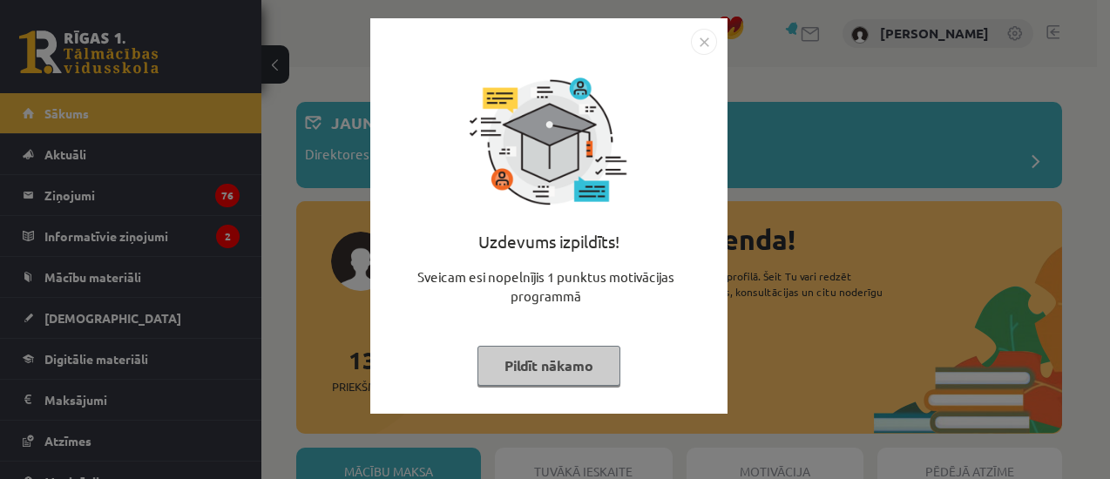
click at [1106, 75] on body "14 Dāvanas 3431 mP 100 xp Gvenda Liepiņa Sākums Aktuāli Kā mācīties eSKOLĀ Kont…" at bounding box center [555, 239] width 1110 height 479
click at [569, 354] on button "Pildīt nākamo" at bounding box center [548, 366] width 143 height 40
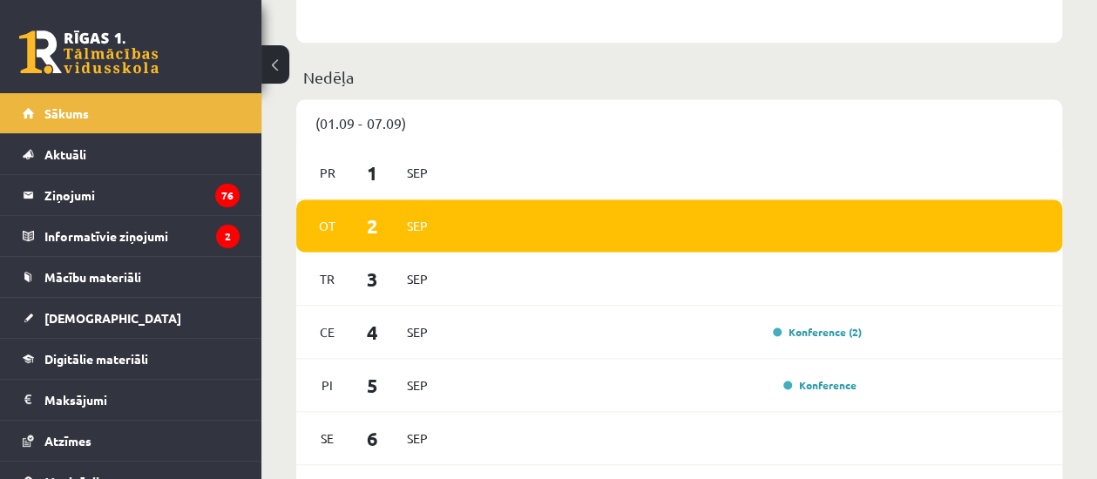
scroll to position [1149, 0]
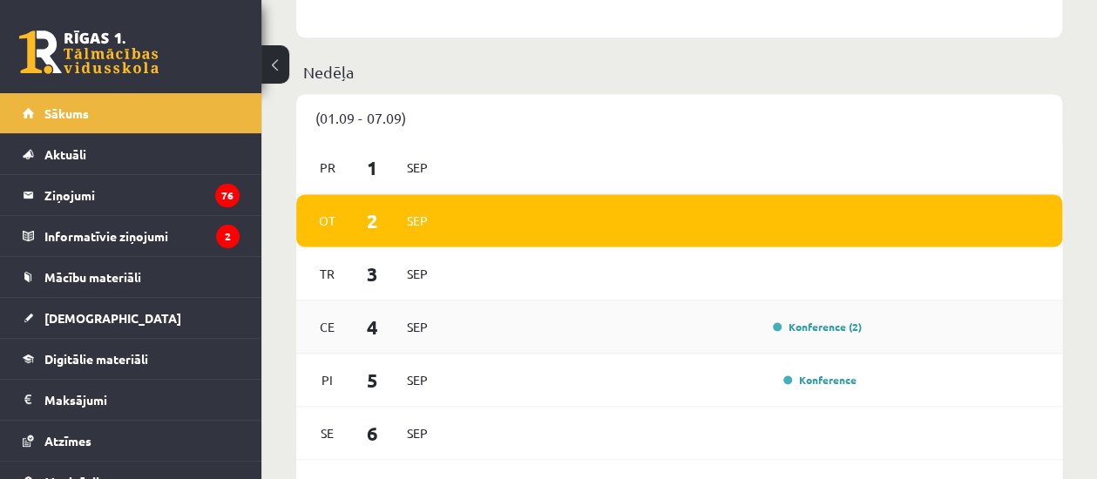
click at [800, 321] on div "Konference (2)" at bounding box center [813, 326] width 98 height 17
click at [793, 328] on link "Konference (2)" at bounding box center [817, 327] width 89 height 14
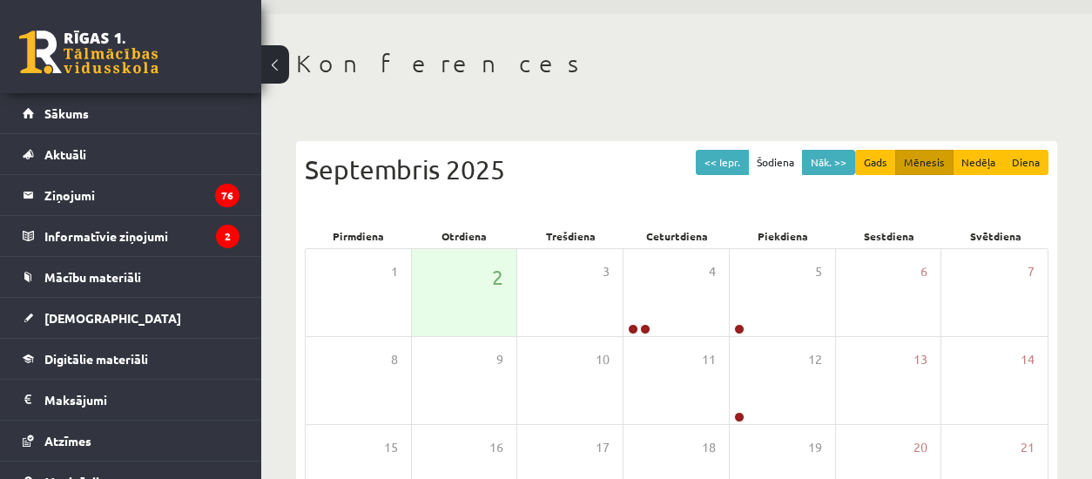
scroll to position [56, 0]
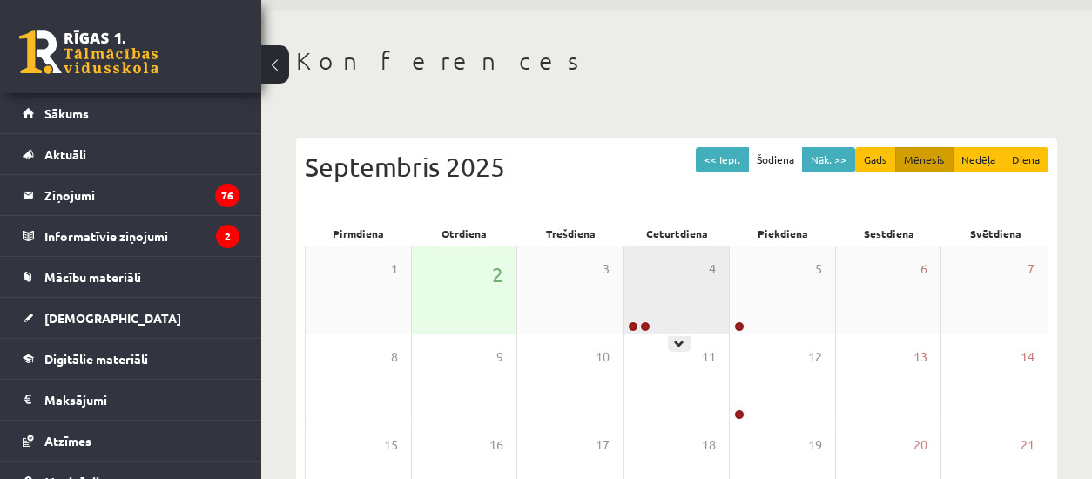
click at [716, 254] on div "4" at bounding box center [676, 289] width 105 height 87
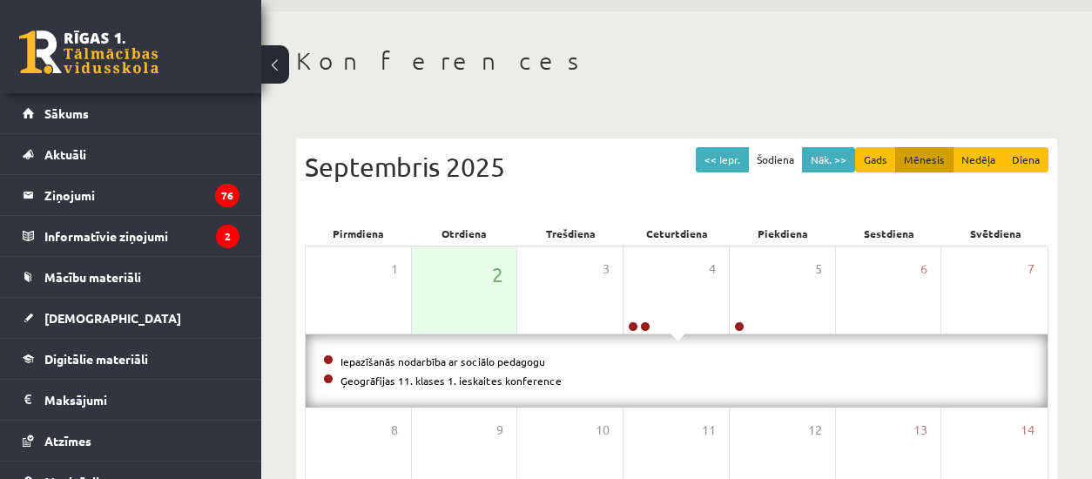
click at [1015, 132] on div "<< Iepr. Šodiena Nāk. >> Gads Mēnesis Nedēļa Diena Septembris 2025 Pirmdiena Ot…" at bounding box center [676, 467] width 761 height 693
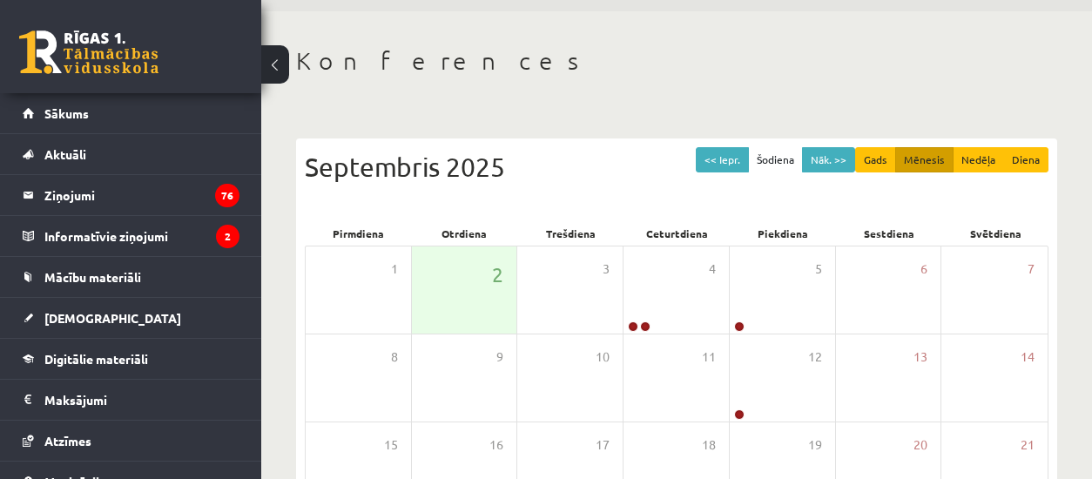
scroll to position [65, 0]
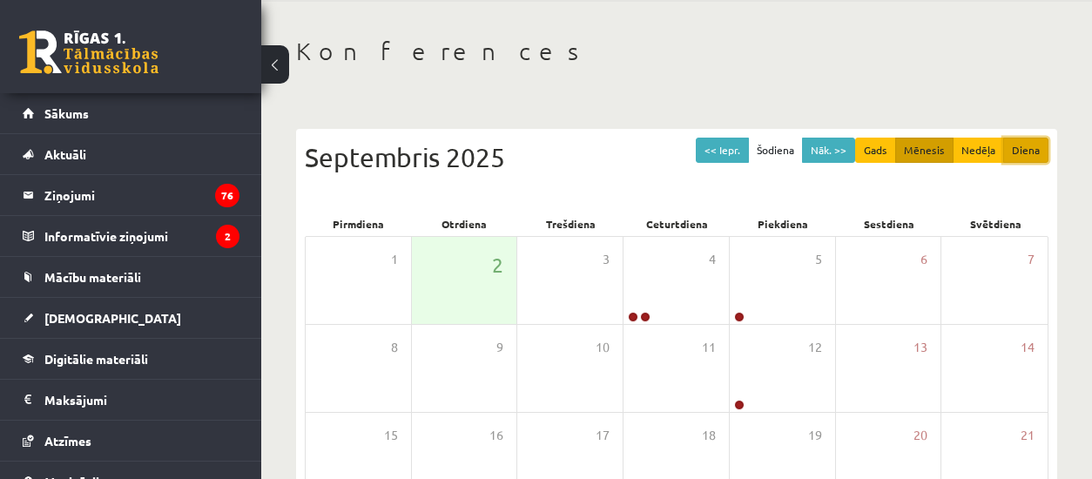
click at [1026, 144] on button "Diena" at bounding box center [1025, 150] width 45 height 25
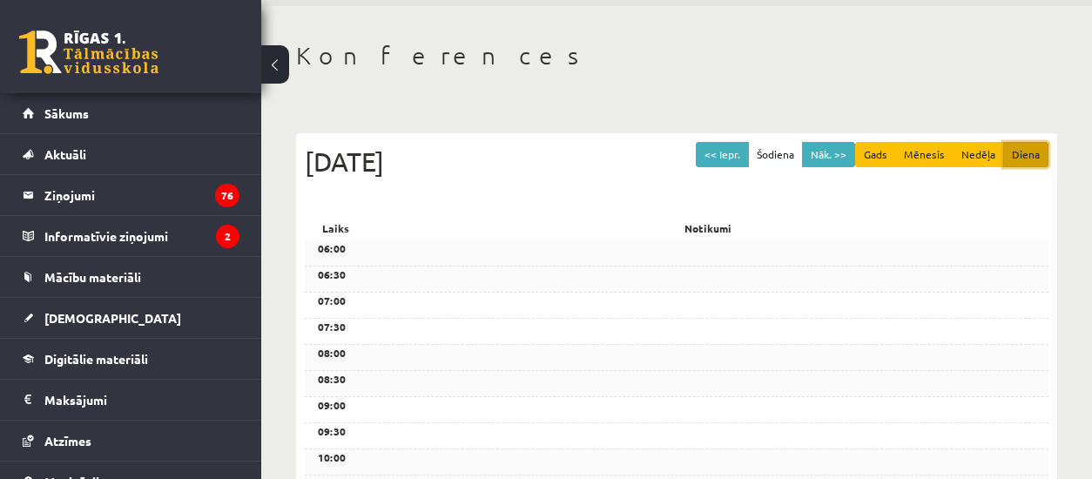
scroll to position [0, 0]
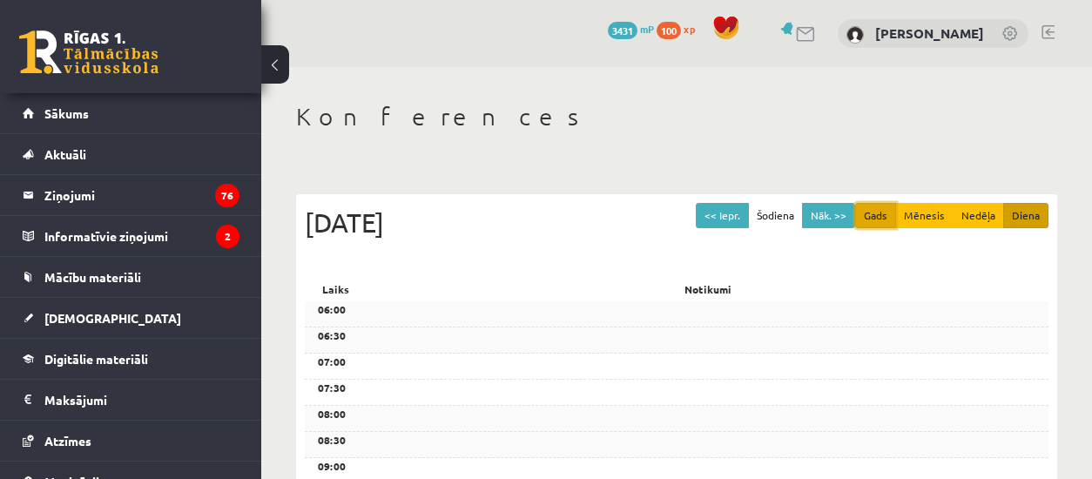
click at [889, 217] on button "Gads" at bounding box center [875, 215] width 41 height 25
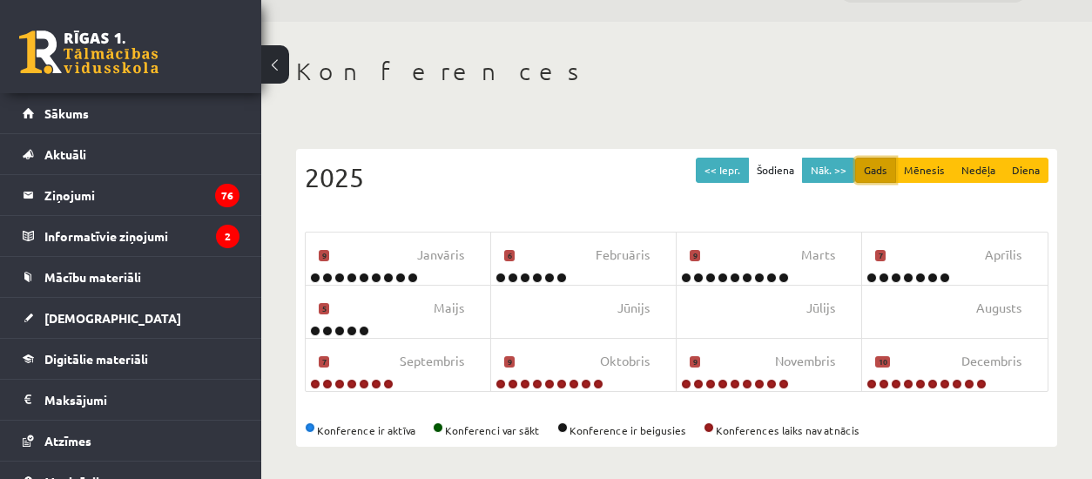
scroll to position [47, 0]
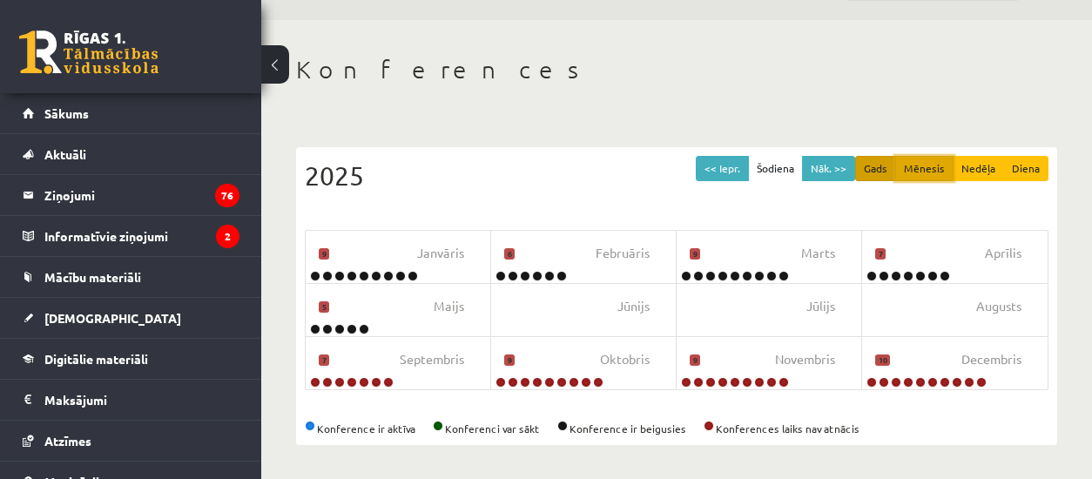
click at [902, 169] on button "Mēnesis" at bounding box center [924, 168] width 58 height 25
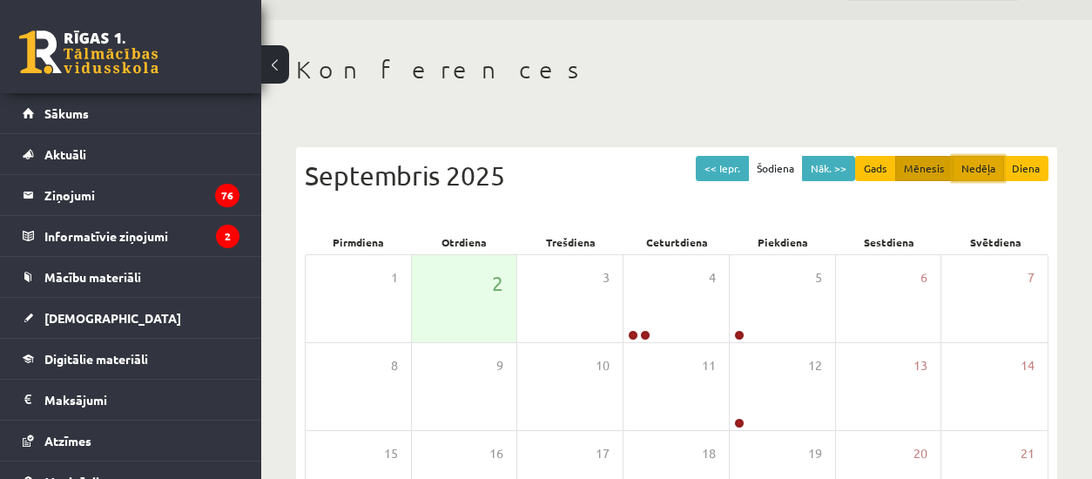
click at [996, 165] on button "Nedēļa" at bounding box center [978, 168] width 51 height 25
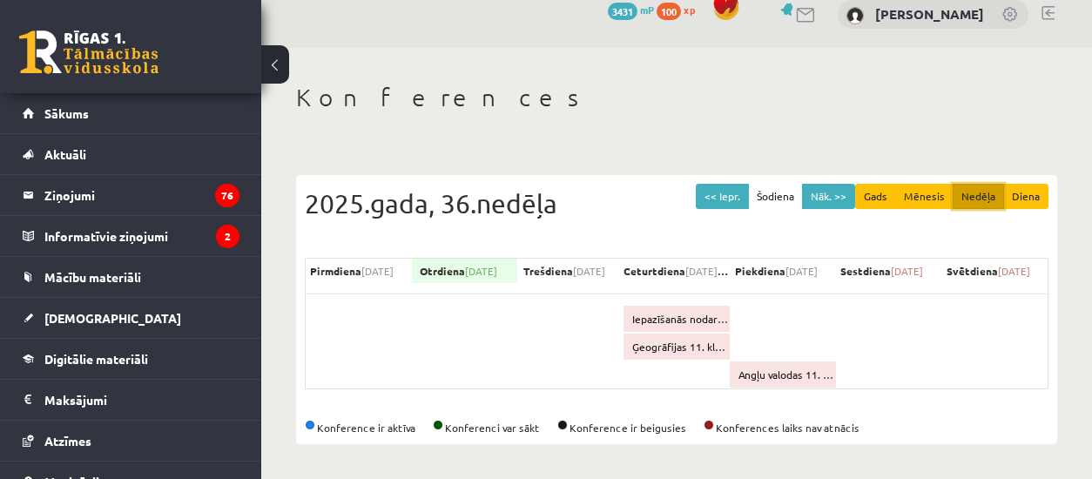
scroll to position [18, 0]
click at [699, 324] on div "Iepazīšanās nodarbība ar sociālo pedagogu" at bounding box center [677, 320] width 106 height 26
click at [694, 311] on div "Iepazīšanās nodarbība ar sociālo pedagogu" at bounding box center [677, 320] width 106 height 26
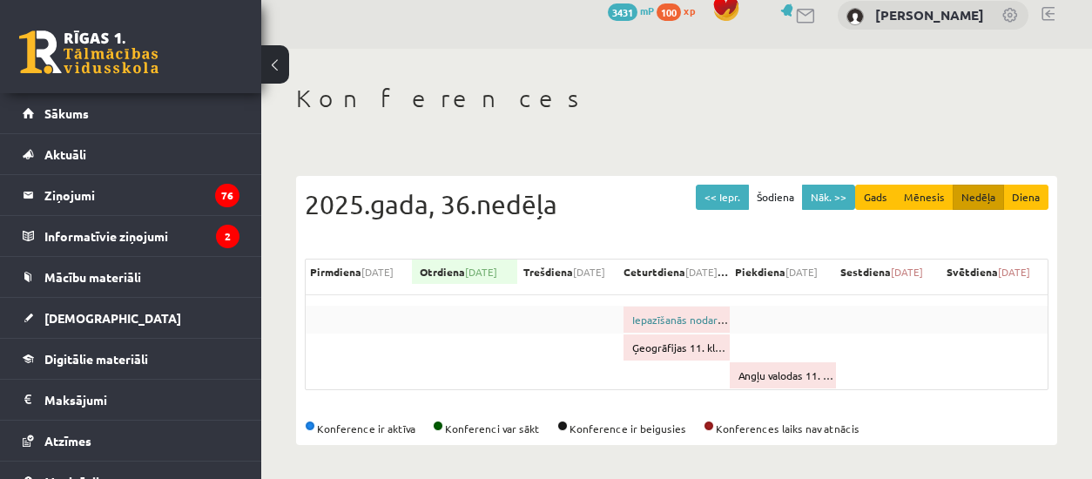
click at [693, 313] on link "Iepazīšanās nodarbība ar sociālo pedagogu" at bounding box center [734, 320] width 205 height 14
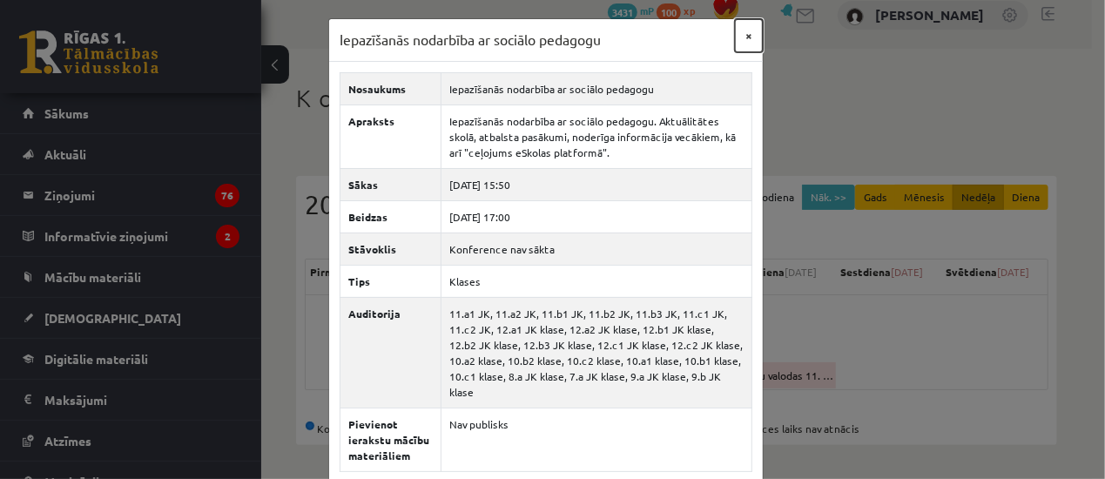
click at [741, 34] on button "×" at bounding box center [749, 35] width 28 height 33
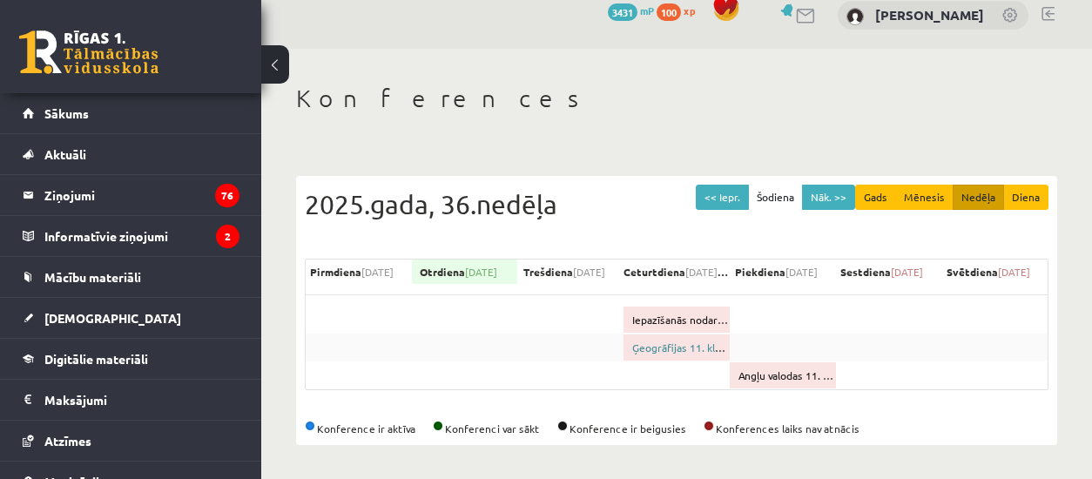
click at [681, 350] on link "Ģeogrāfijas 11. klases 1. ieskaites konference" at bounding box center [742, 348] width 221 height 14
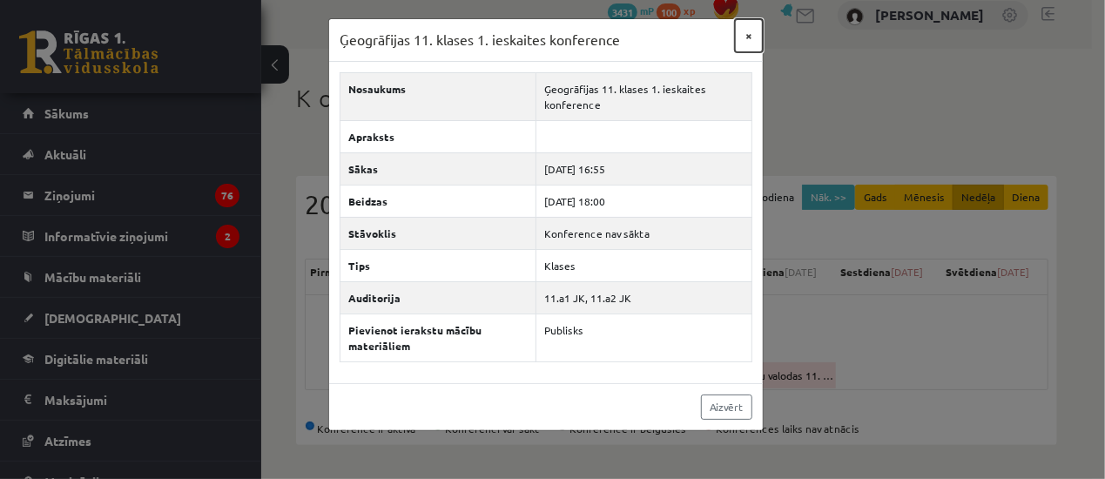
click at [756, 34] on button "×" at bounding box center [749, 35] width 28 height 33
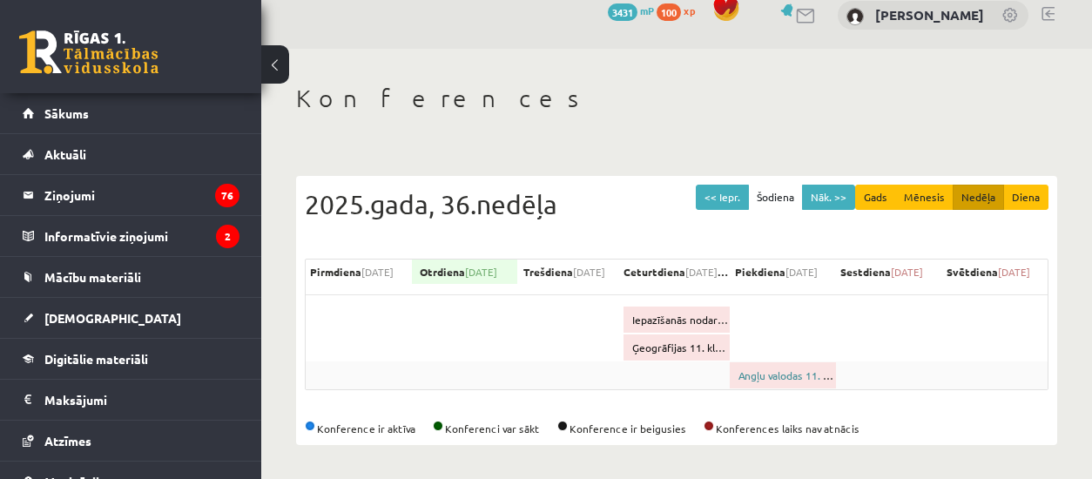
click at [787, 375] on link "Angļu valodas 11. klases 1. ieskaites konference" at bounding box center [854, 375] width 231 height 14
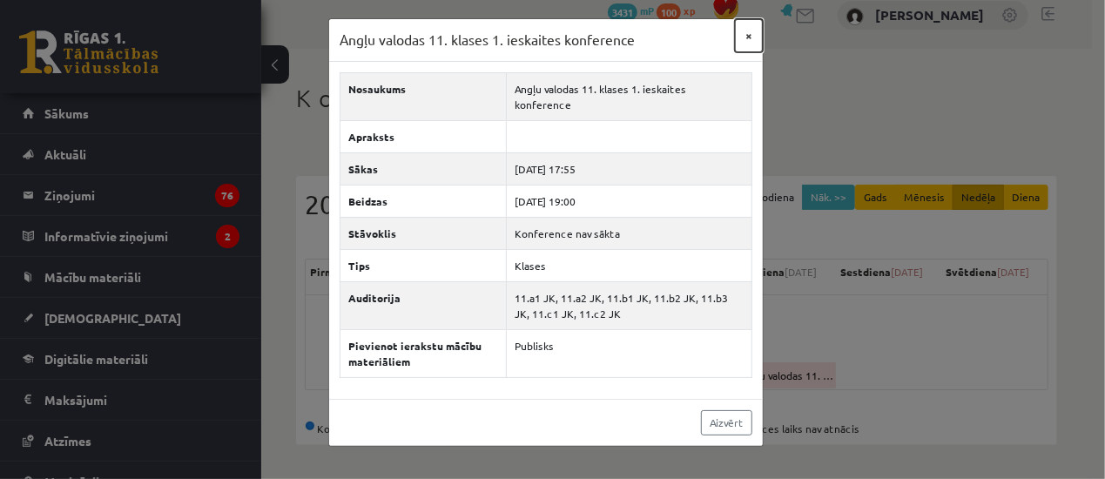
click at [747, 37] on button "×" at bounding box center [749, 35] width 28 height 33
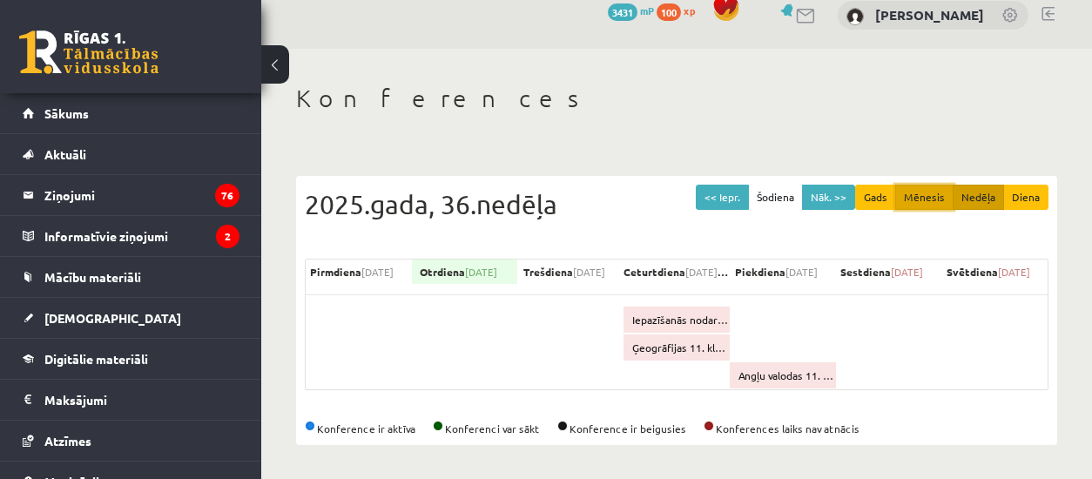
click at [942, 201] on button "Mēnesis" at bounding box center [924, 197] width 58 height 25
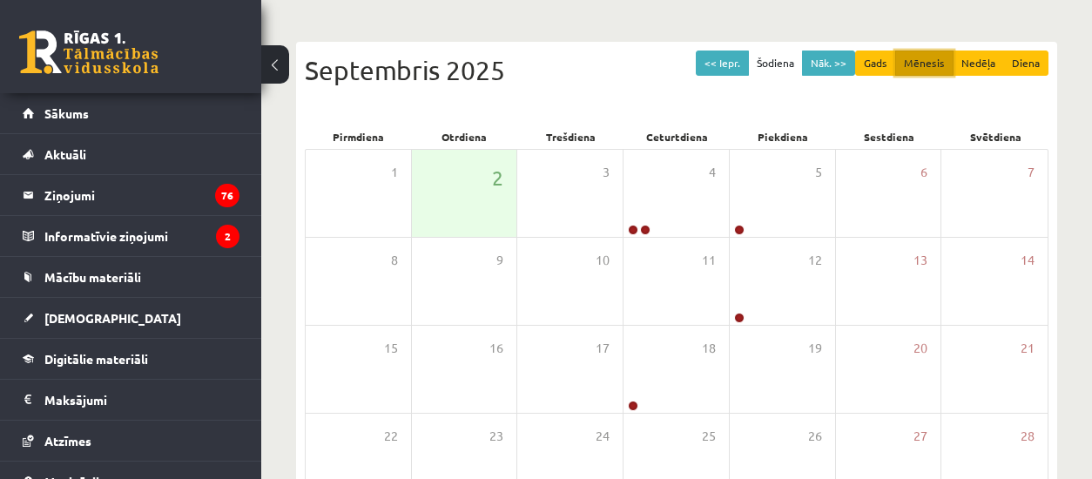
scroll to position [164, 0]
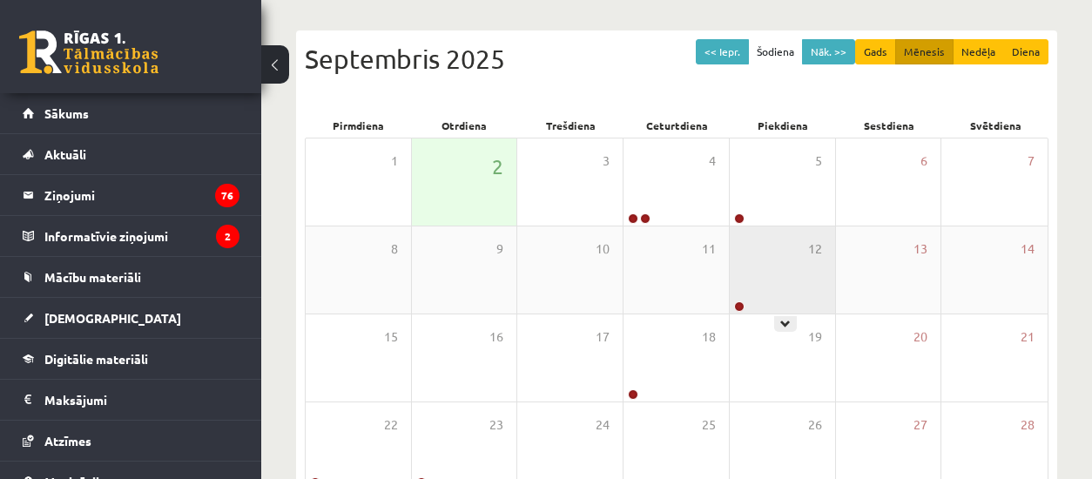
click at [823, 259] on div "12" at bounding box center [782, 269] width 105 height 87
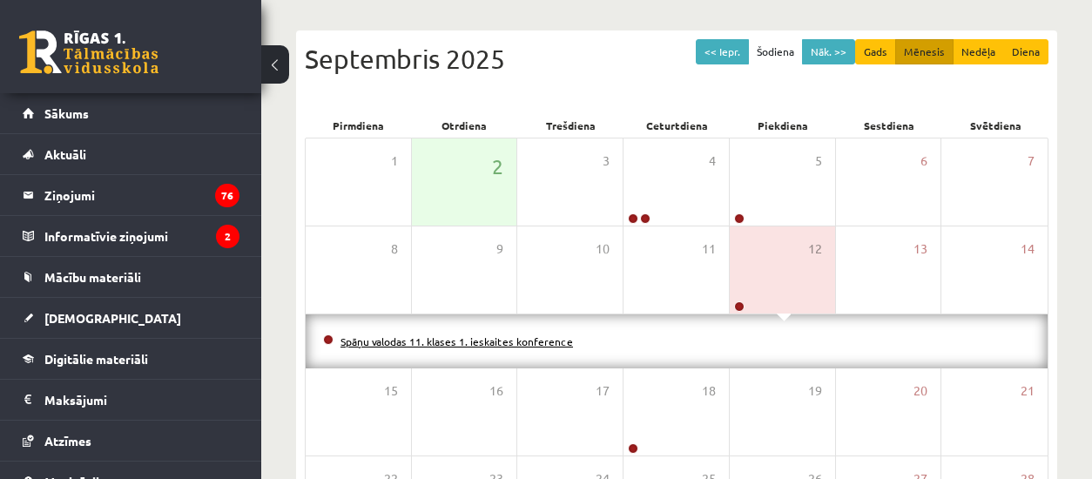
click at [458, 341] on link "Spāņu valodas 11. klases 1. ieskaites konference" at bounding box center [457, 341] width 233 height 14
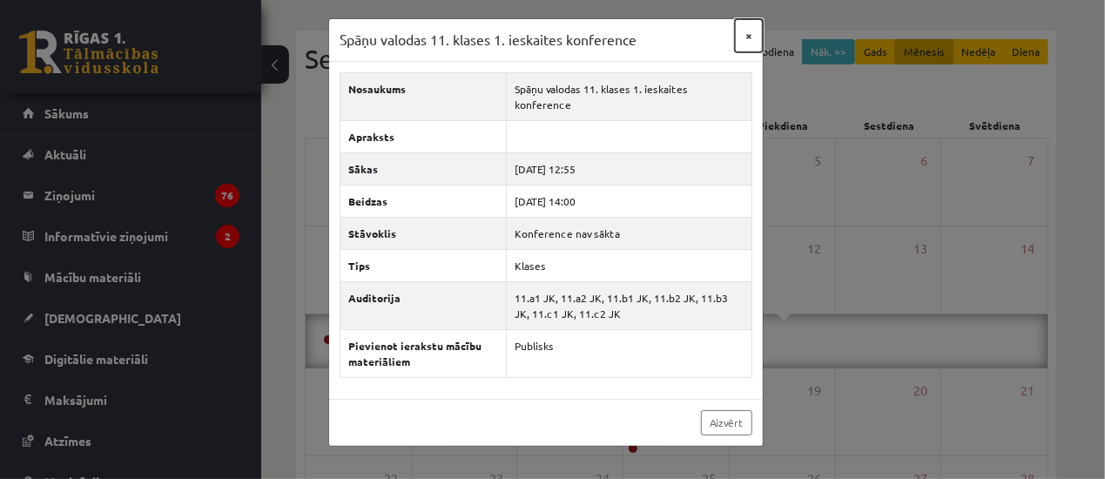
click at [751, 32] on button "×" at bounding box center [749, 35] width 28 height 33
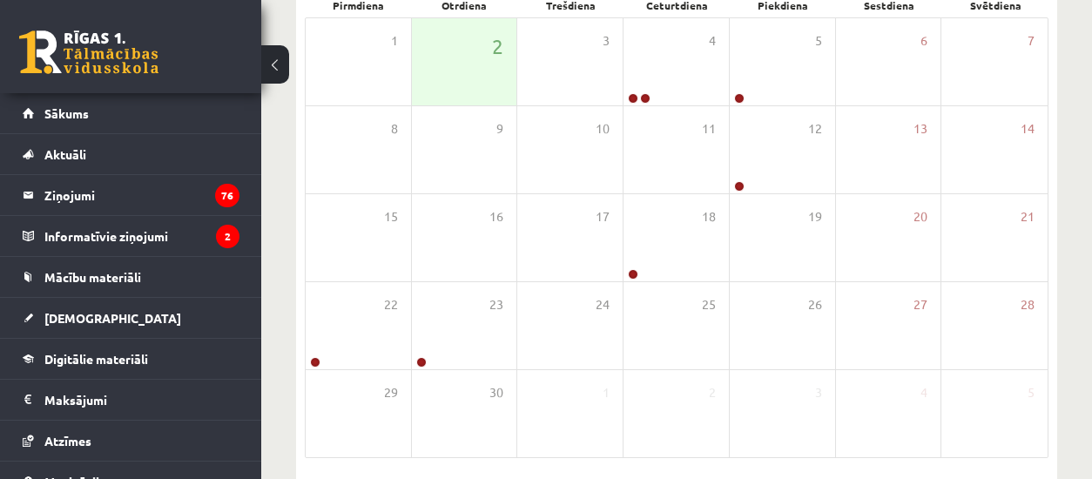
scroll to position [291, 0]
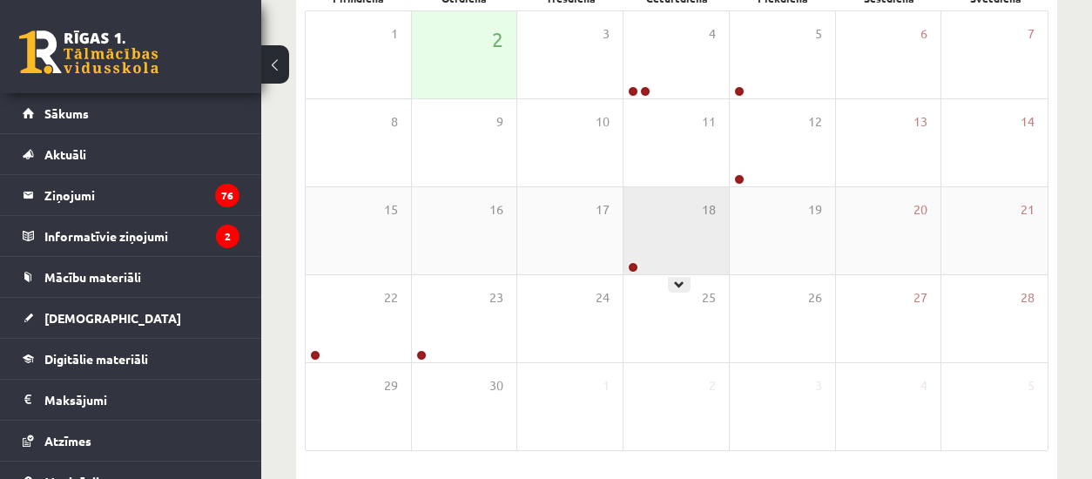
click at [723, 226] on div "18" at bounding box center [676, 230] width 105 height 87
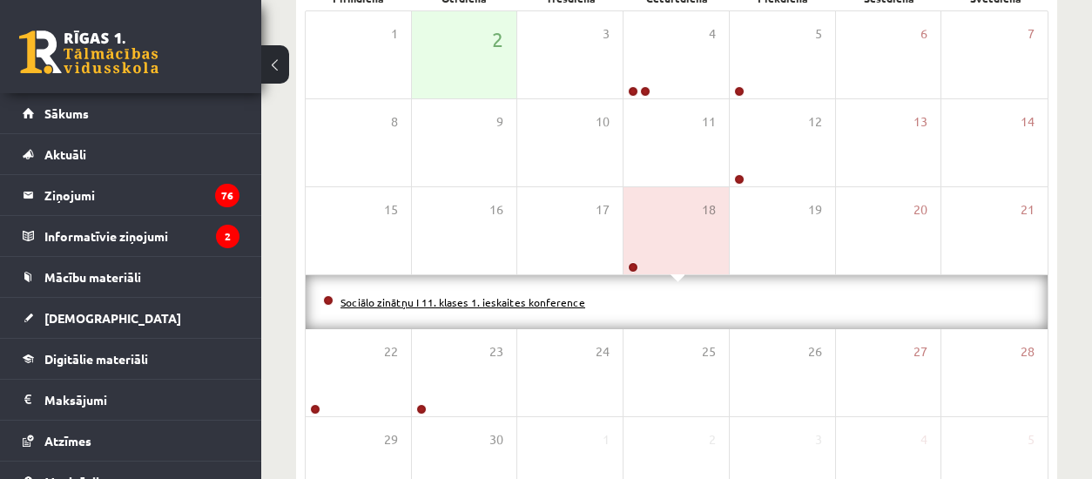
click at [495, 295] on link "Sociālo zinātņu I 11. klases 1. ieskaites konference" at bounding box center [463, 302] width 245 height 14
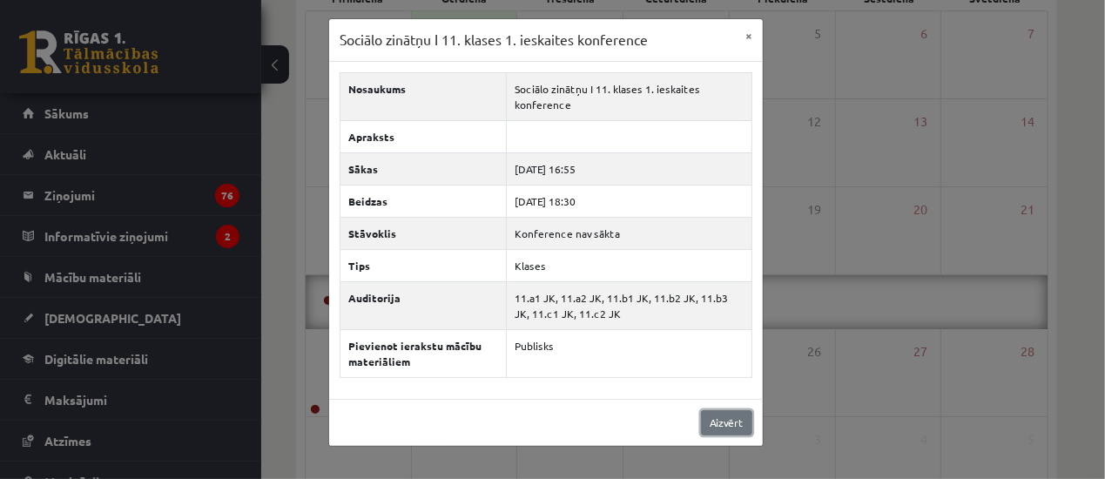
click at [721, 411] on link "Aizvērt" at bounding box center [726, 422] width 51 height 25
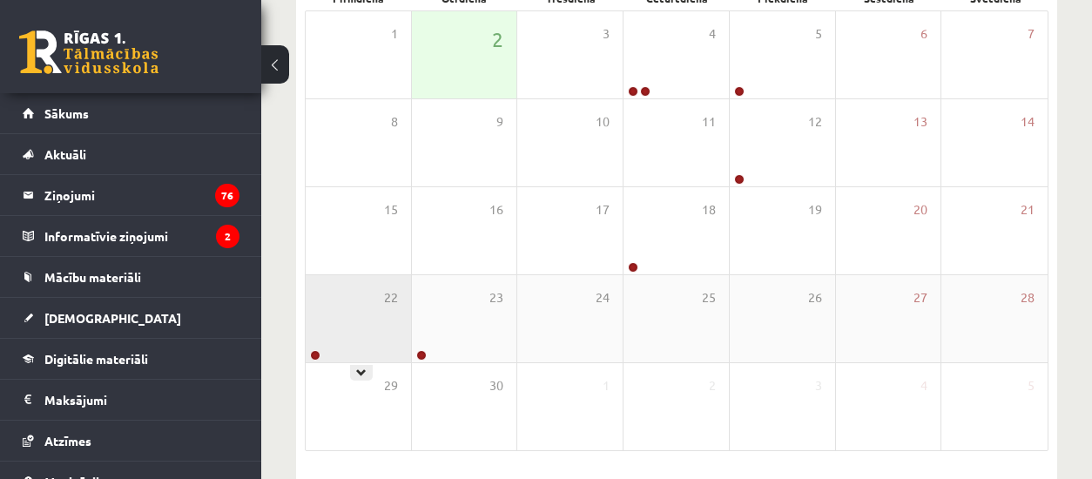
click at [331, 311] on div "22" at bounding box center [358, 318] width 105 height 87
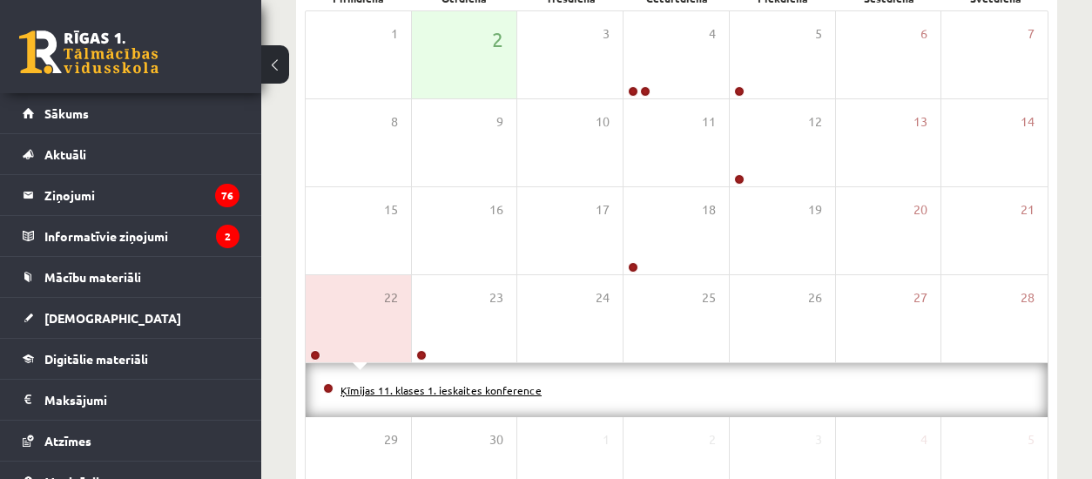
click at [388, 383] on link "Ķīmijas 11. klases 1. ieskaites konference" at bounding box center [441, 390] width 201 height 14
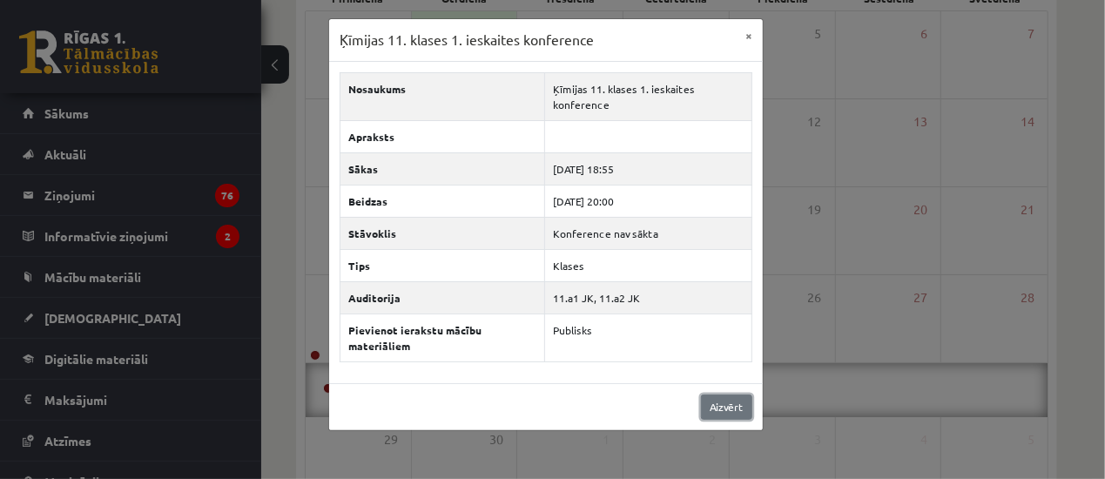
click at [725, 410] on link "Aizvērt" at bounding box center [726, 407] width 51 height 25
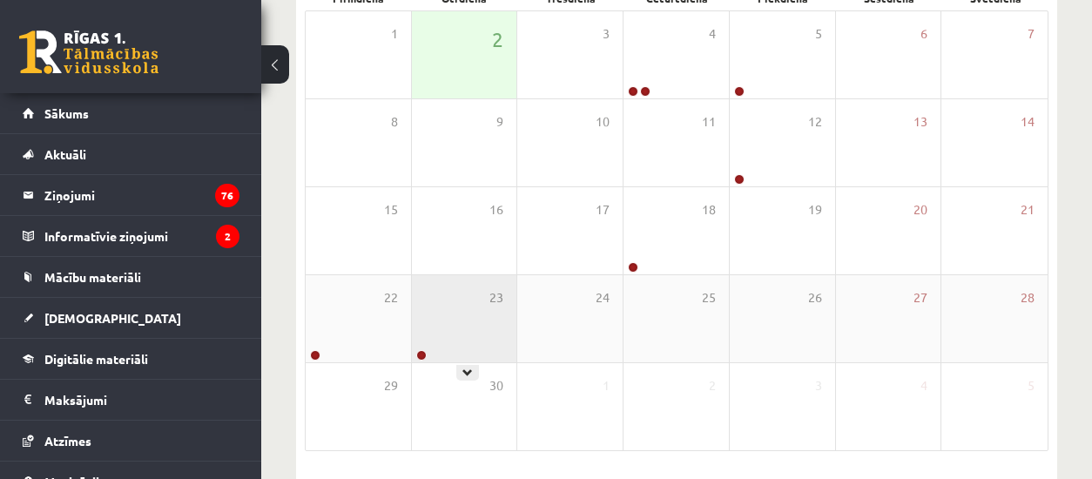
click at [453, 309] on div "23" at bounding box center [464, 318] width 105 height 87
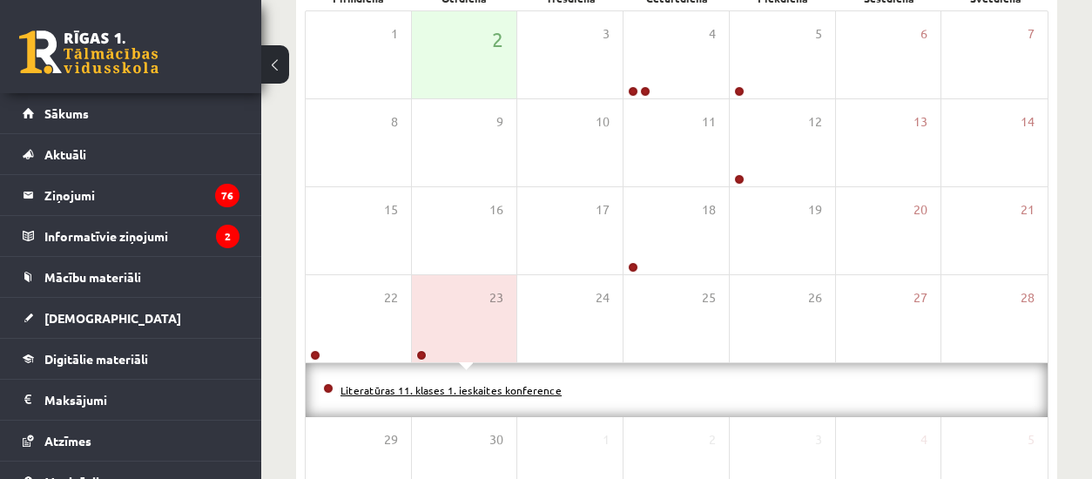
click at [439, 389] on link "Literatūras 11. klases 1. ieskaites konference" at bounding box center [451, 390] width 221 height 14
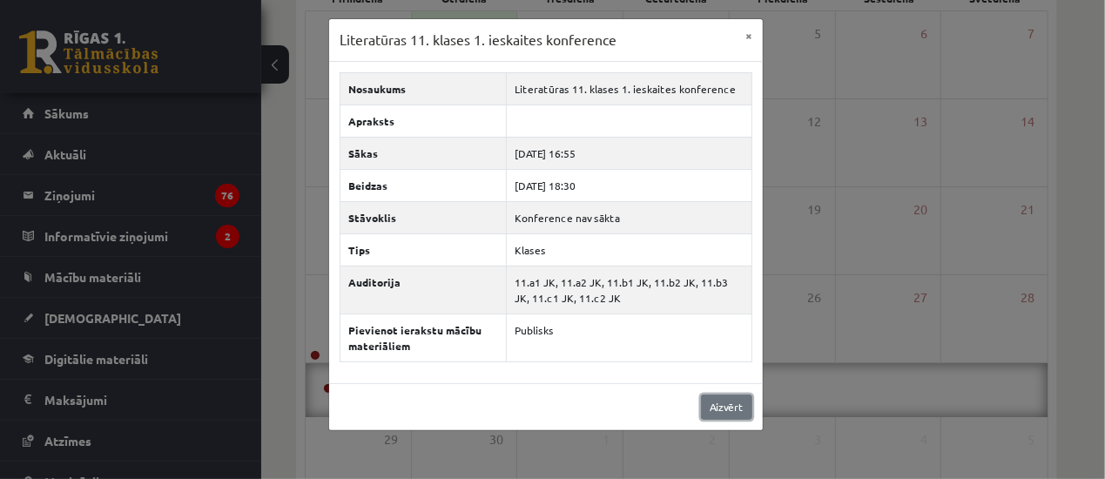
click at [731, 411] on link "Aizvērt" at bounding box center [726, 407] width 51 height 25
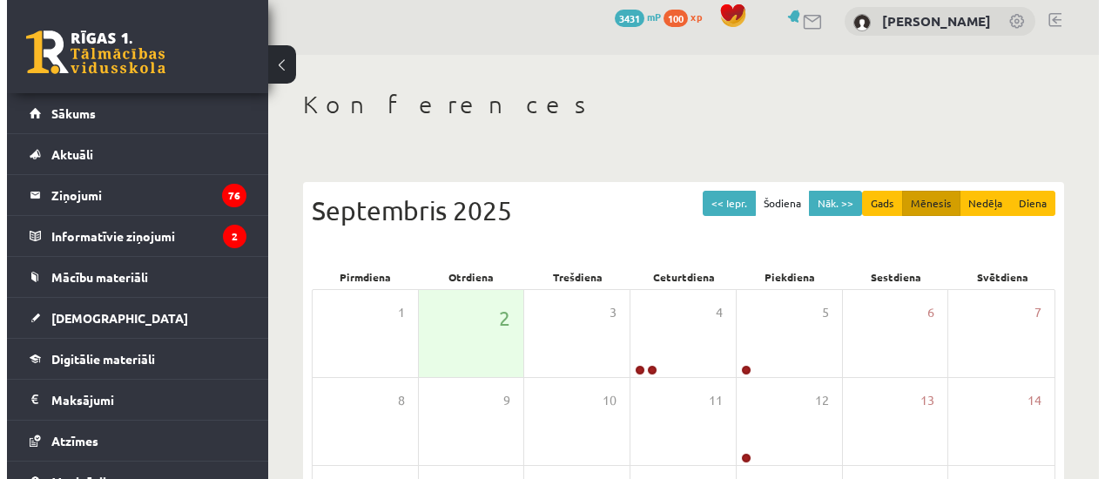
scroll to position [0, 0]
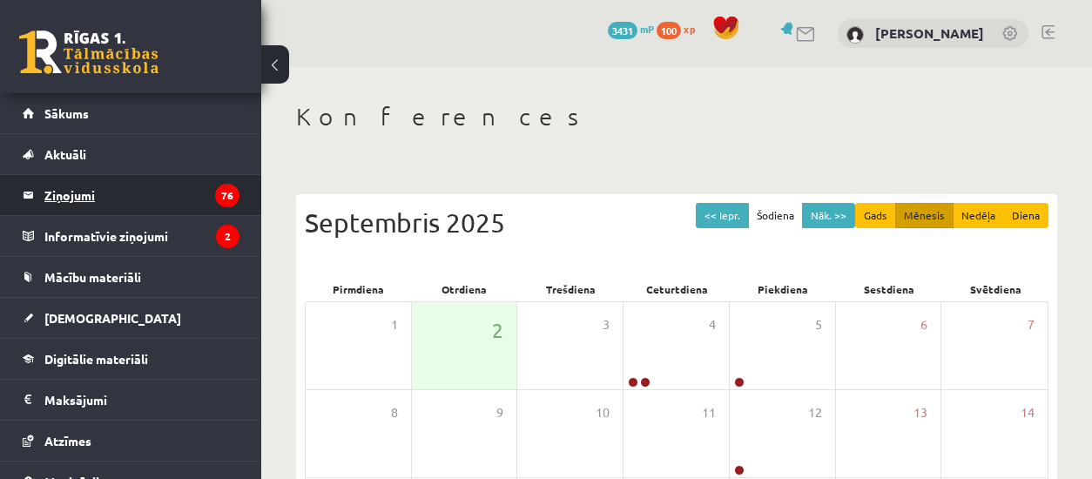
click at [160, 203] on legend "Ziņojumi 76" at bounding box center [141, 195] width 195 height 40
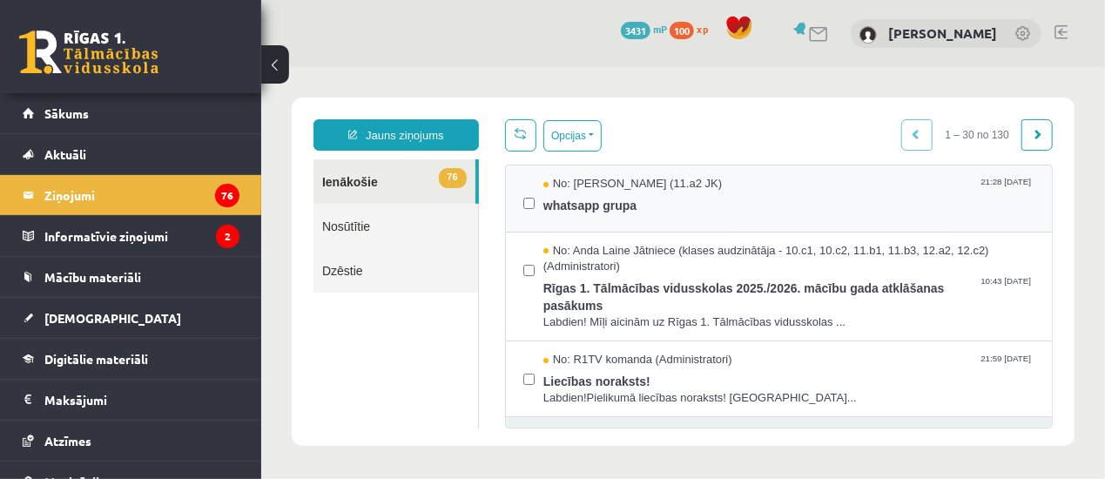
click at [933, 218] on div "No: Raivis Nagla (11.a2 JK) 21:28 01/09/2025 whatsapp grupa" at bounding box center [778, 198] width 546 height 67
click at [819, 213] on link "No: Raivis Nagla (11.a2 JK) 21:28 01/09/2025 whatsapp grupa" at bounding box center [788, 197] width 491 height 45
click at [567, 199] on span "whatsapp grupa" at bounding box center [788, 203] width 491 height 22
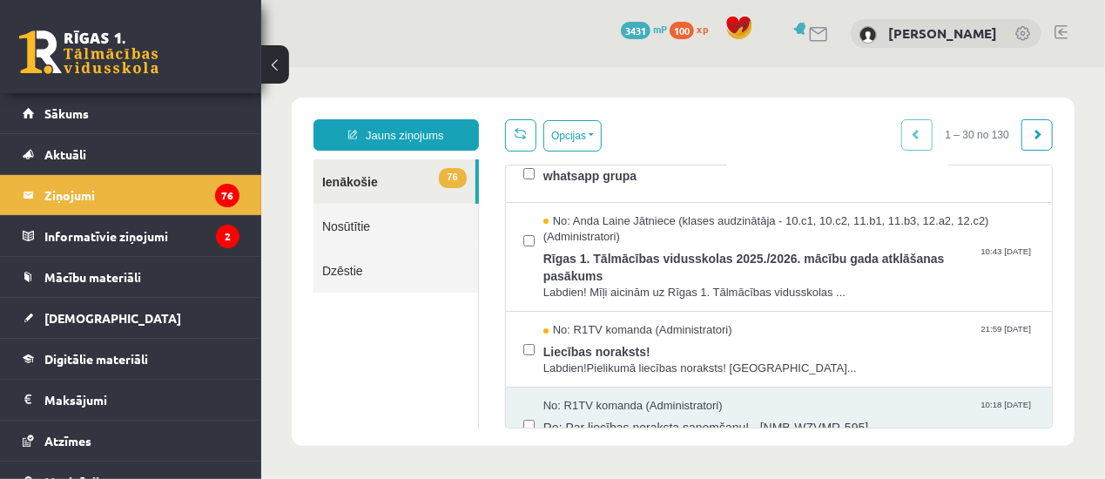
scroll to position [24, 0]
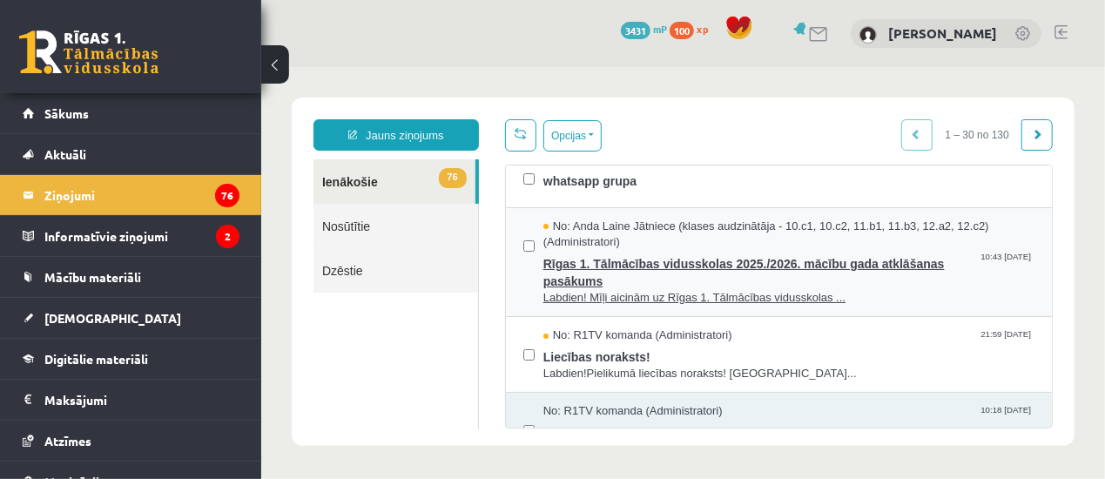
click at [961, 280] on span "Rīgas 1. Tālmācības vidusskolas 2025./2026. mācību gada atklāšanas pasākums" at bounding box center [788, 269] width 491 height 39
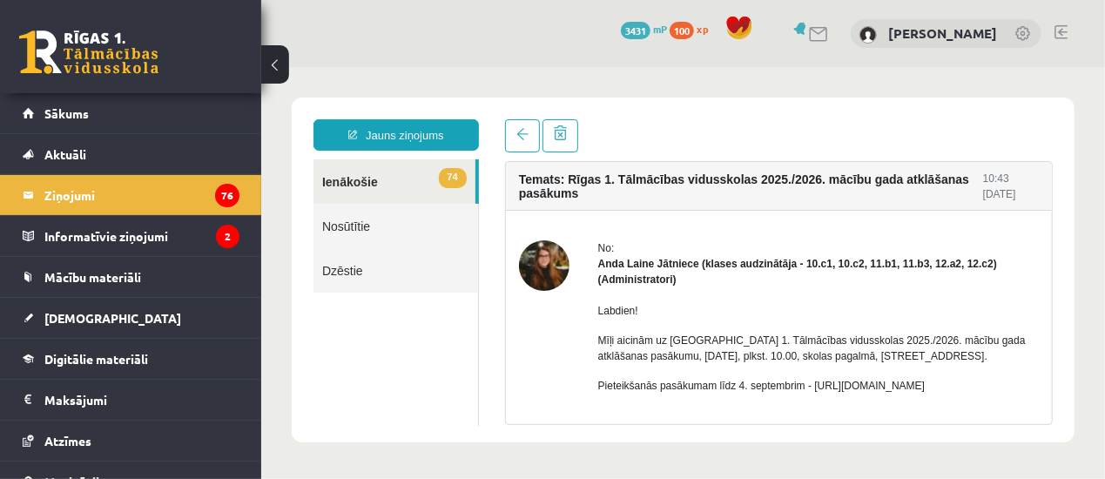
scroll to position [0, 0]
click at [987, 260] on strong "Anda Laine Jātniece (klases audzinātāja - 10.c1, 10.c2, 11.b1, 11.b3, 12.a2, 12…" at bounding box center [797, 271] width 399 height 28
click at [518, 143] on link at bounding box center [521, 134] width 35 height 33
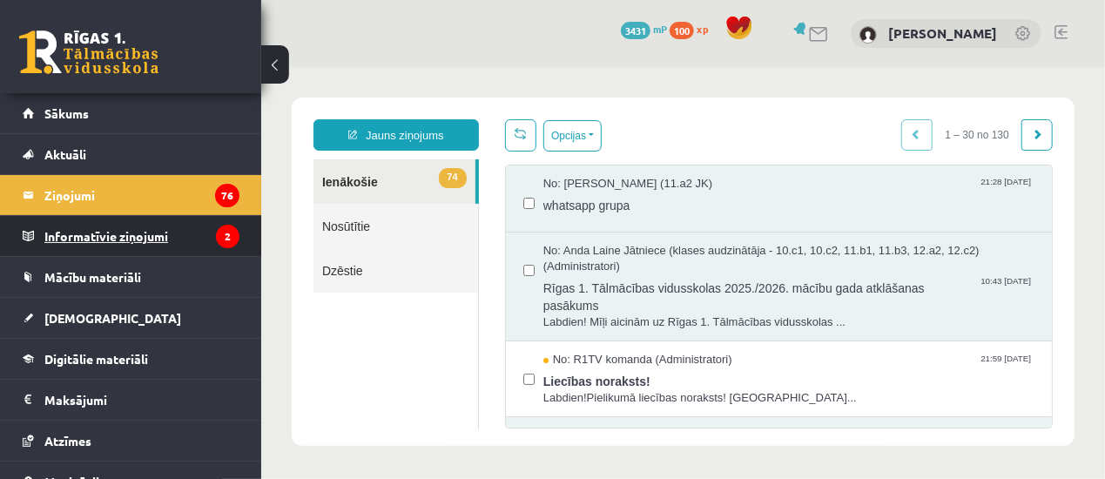
click at [162, 230] on legend "Informatīvie ziņojumi 2" at bounding box center [141, 236] width 195 height 40
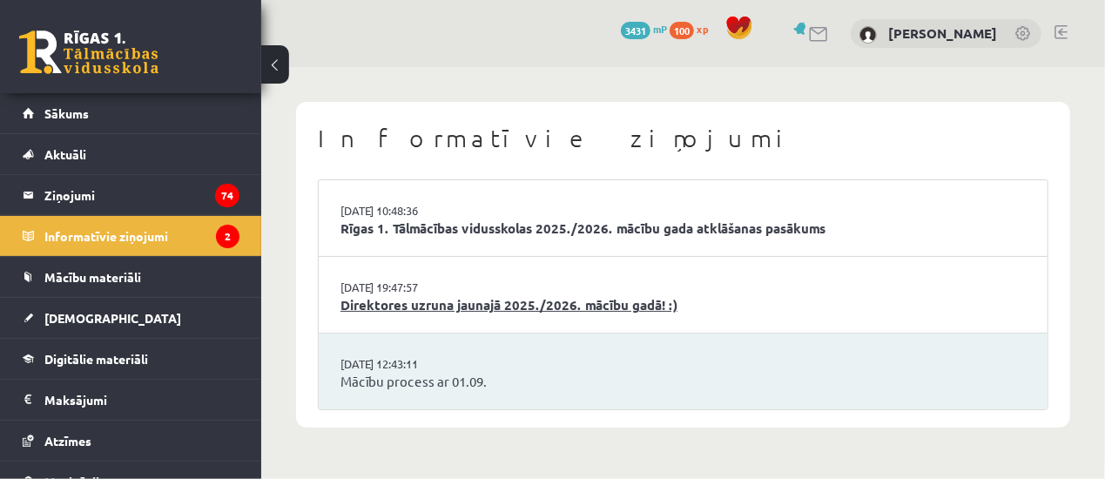
click at [360, 299] on link "Direktores uzruna jaunajā 2025./2026. mācību gadā! :)" at bounding box center [683, 305] width 685 height 20
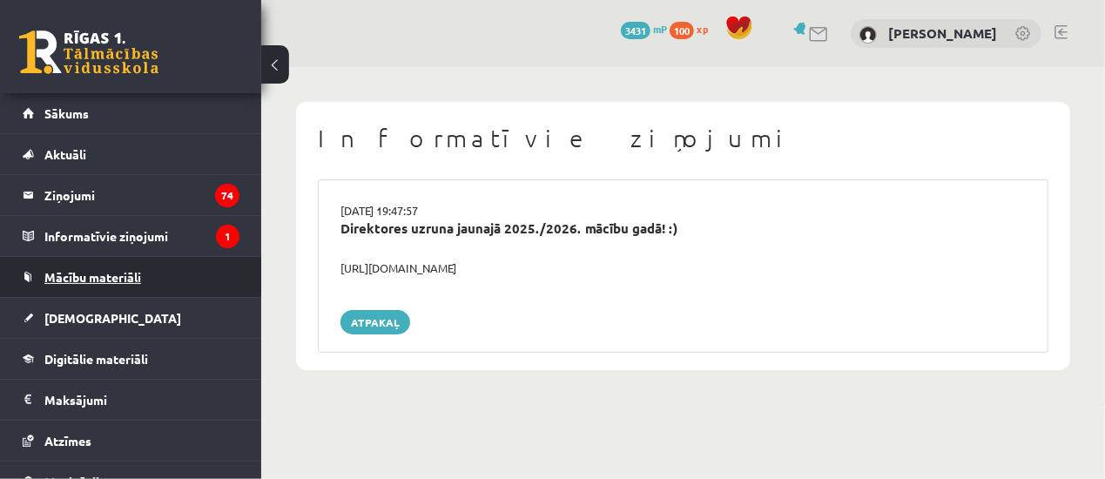
click at [160, 272] on link "Mācību materiāli" at bounding box center [131, 277] width 217 height 40
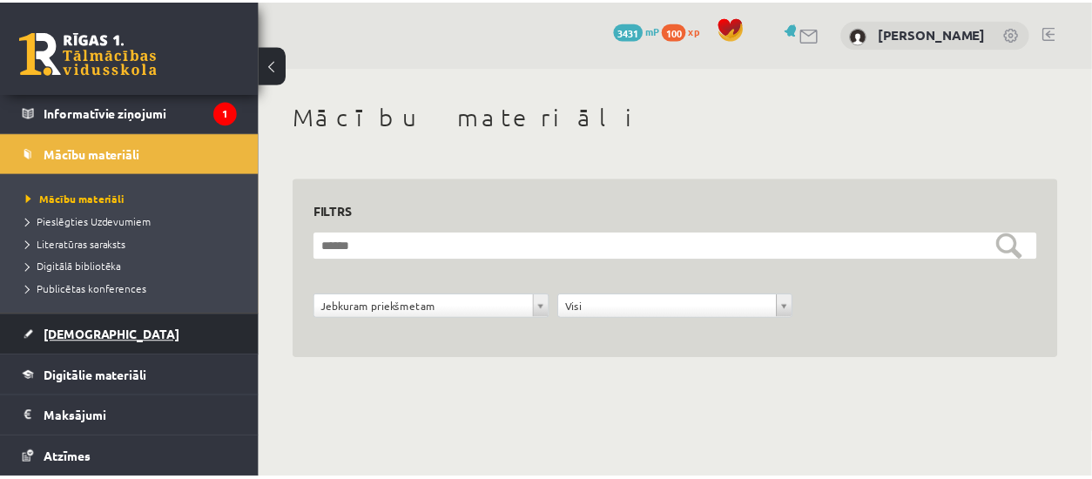
scroll to position [126, 0]
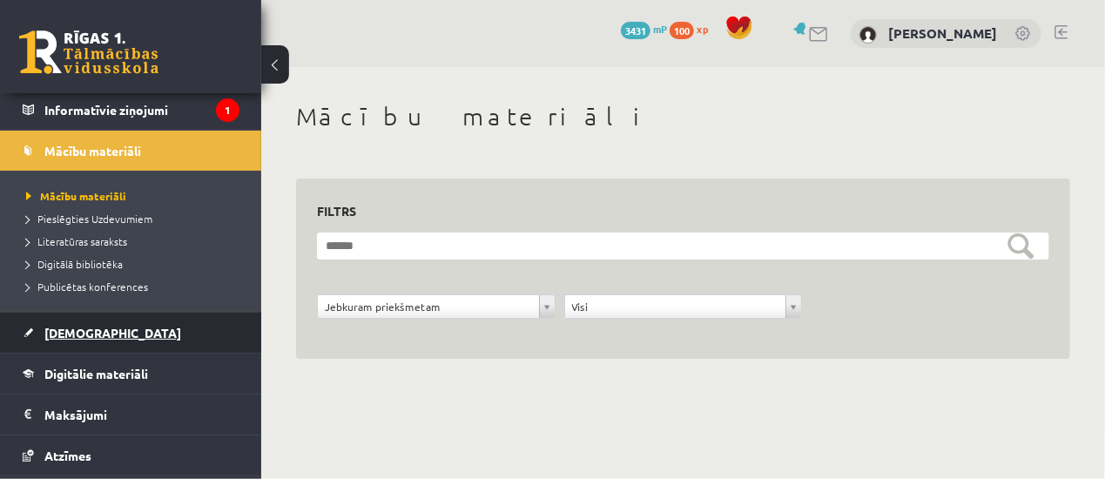
click at [197, 336] on link "[DEMOGRAPHIC_DATA]" at bounding box center [131, 333] width 217 height 40
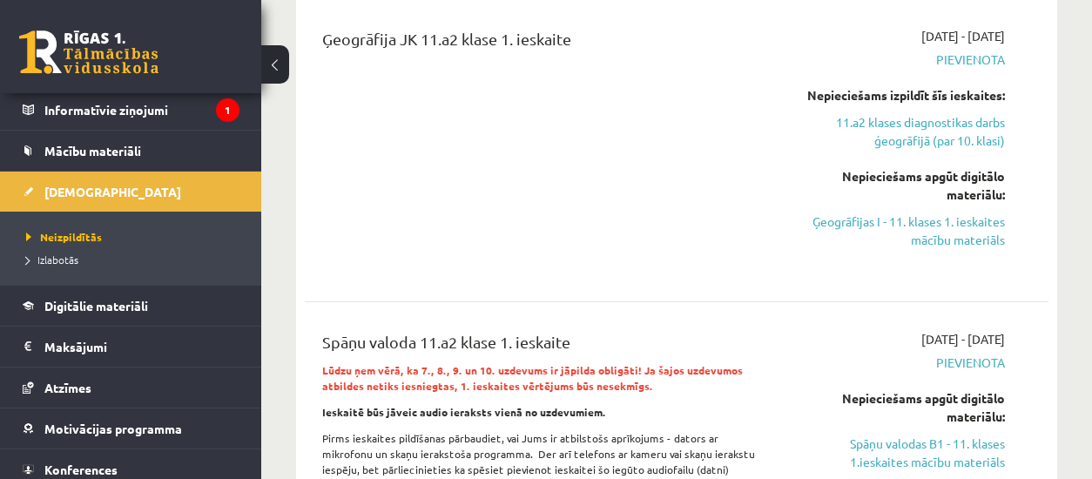
scroll to position [867, 0]
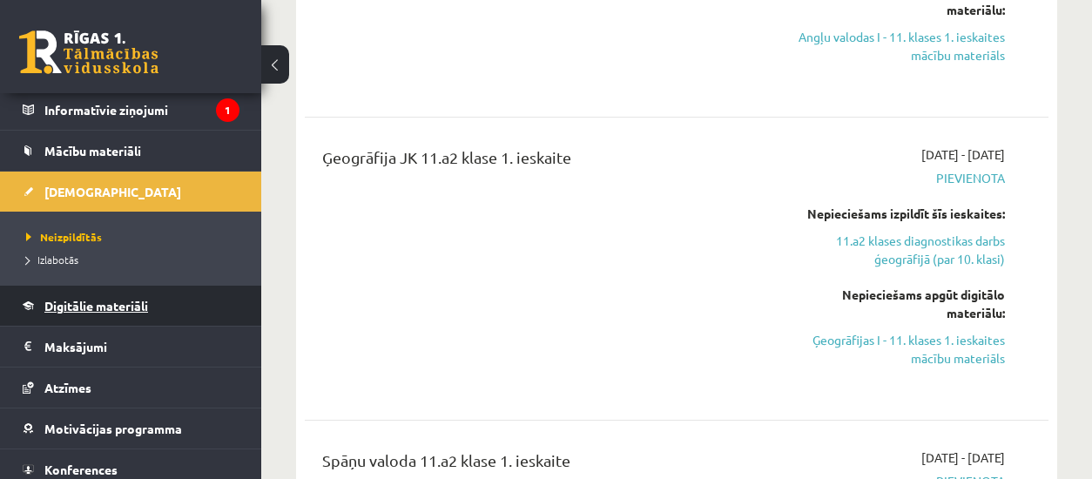
click at [153, 290] on link "Digitālie materiāli" at bounding box center [131, 306] width 217 height 40
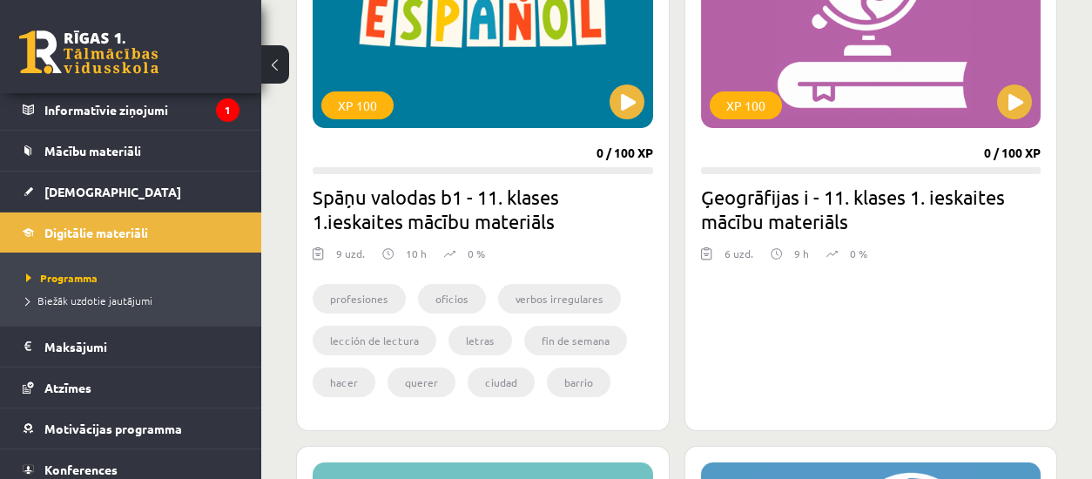
scroll to position [559, 0]
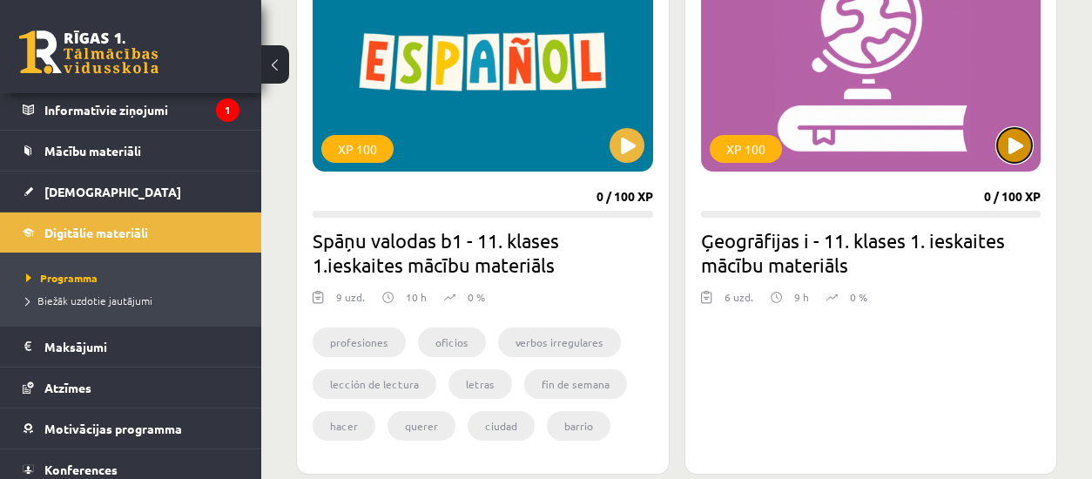
click at [1002, 151] on button at bounding box center [1014, 145] width 35 height 35
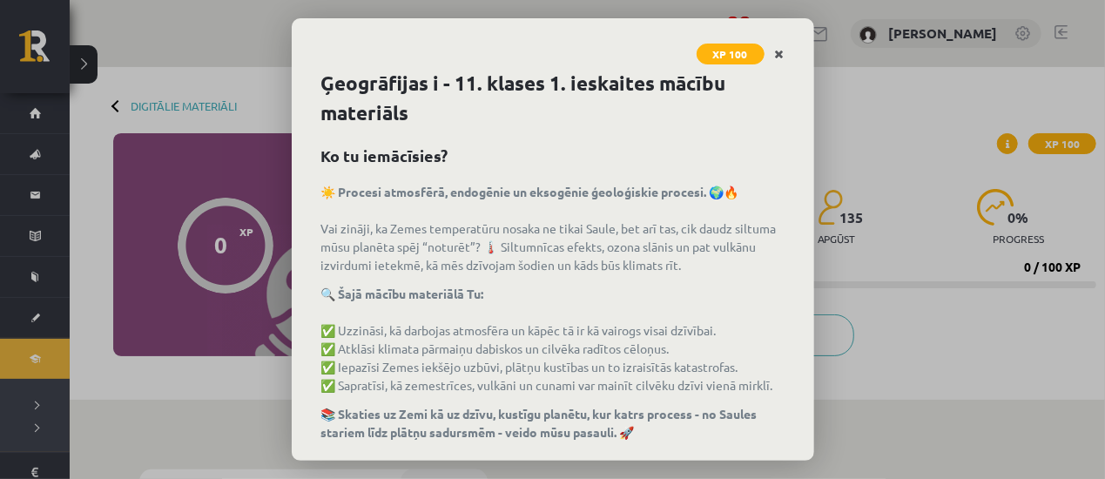
click at [780, 57] on icon "Close" at bounding box center [780, 55] width 10 height 12
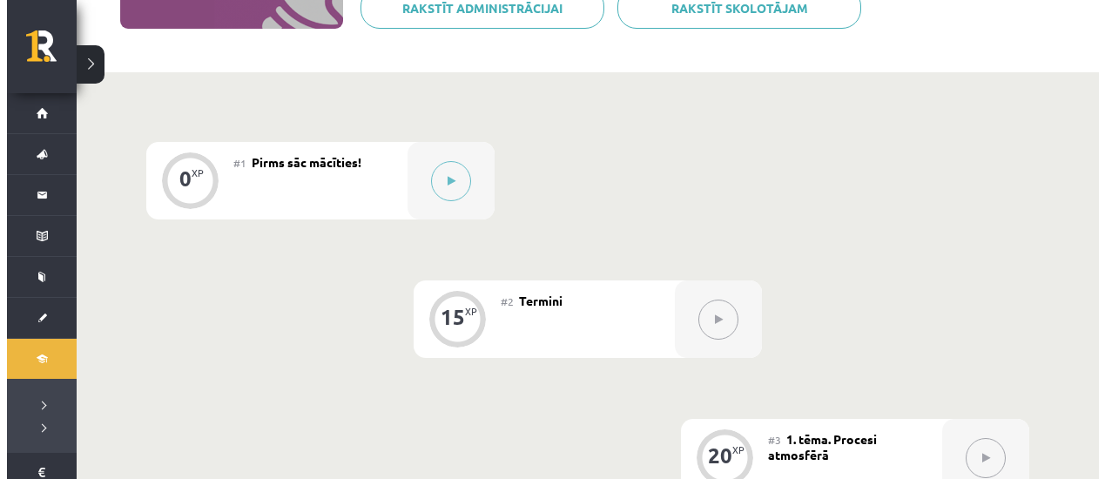
scroll to position [340, 0]
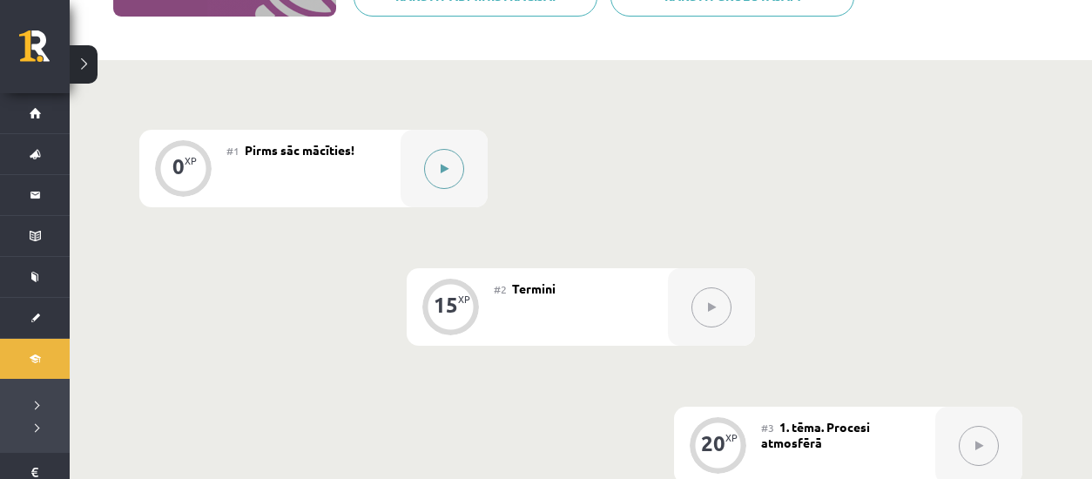
click at [456, 159] on button at bounding box center [444, 169] width 40 height 40
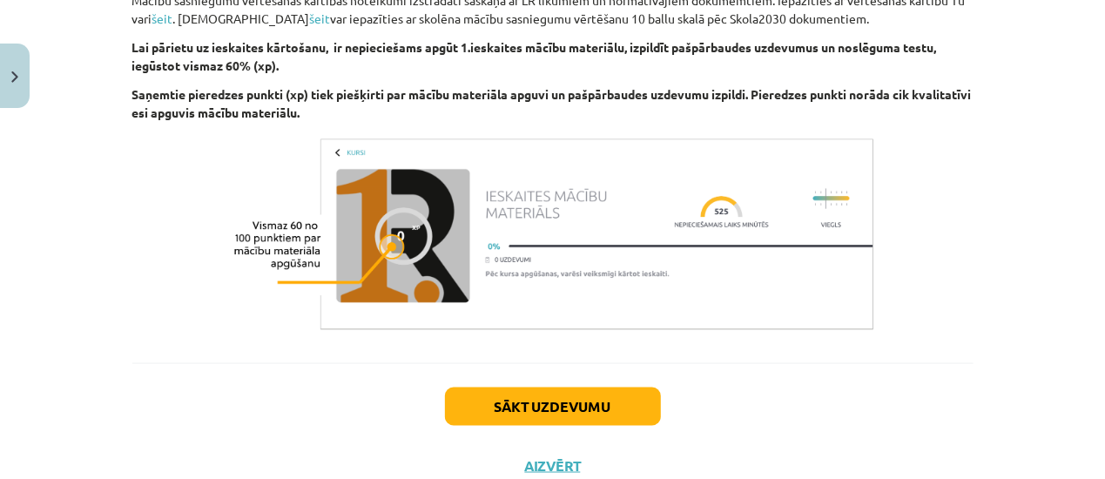
scroll to position [1189, 0]
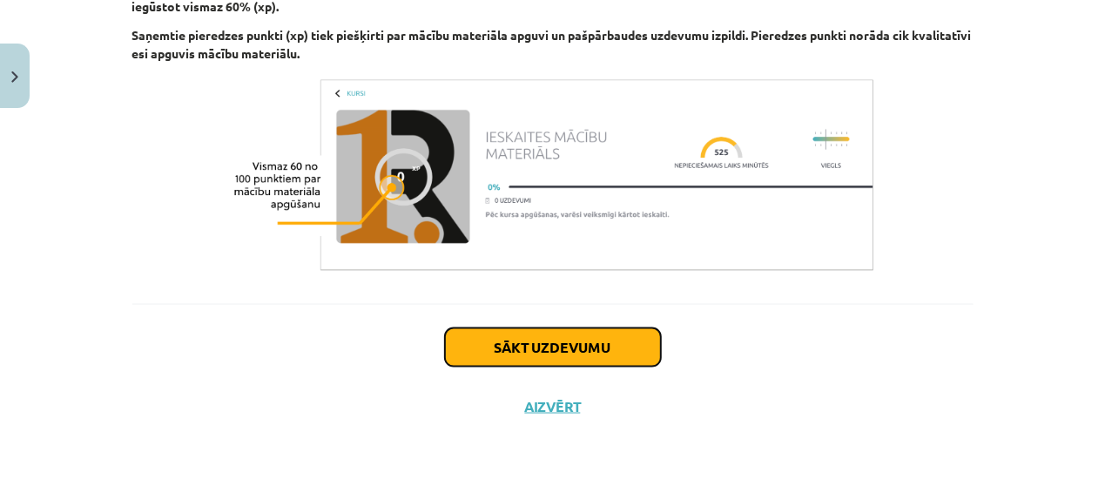
click at [544, 334] on button "Sākt uzdevumu" at bounding box center [553, 347] width 216 height 38
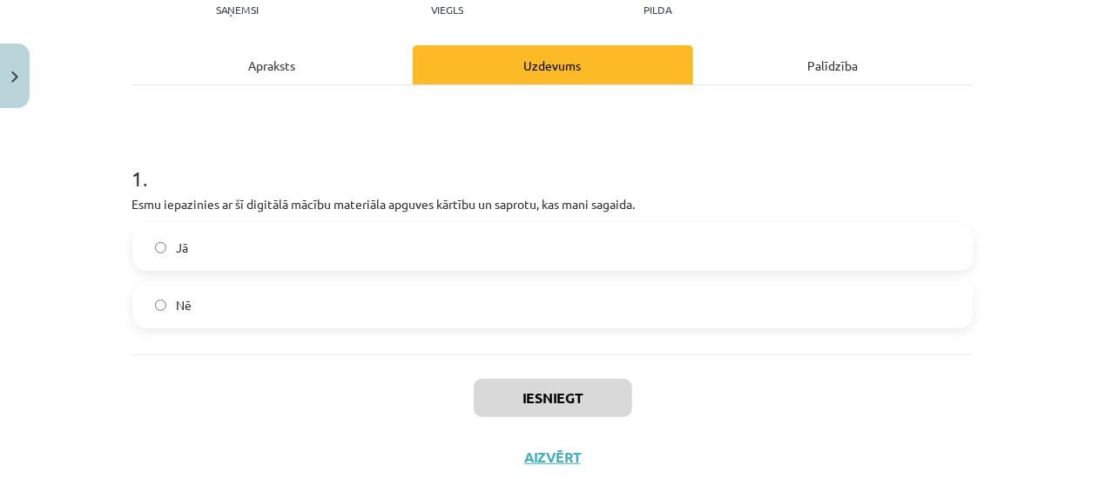
scroll to position [210, 0]
click at [660, 243] on label "Jā" at bounding box center [553, 248] width 838 height 44
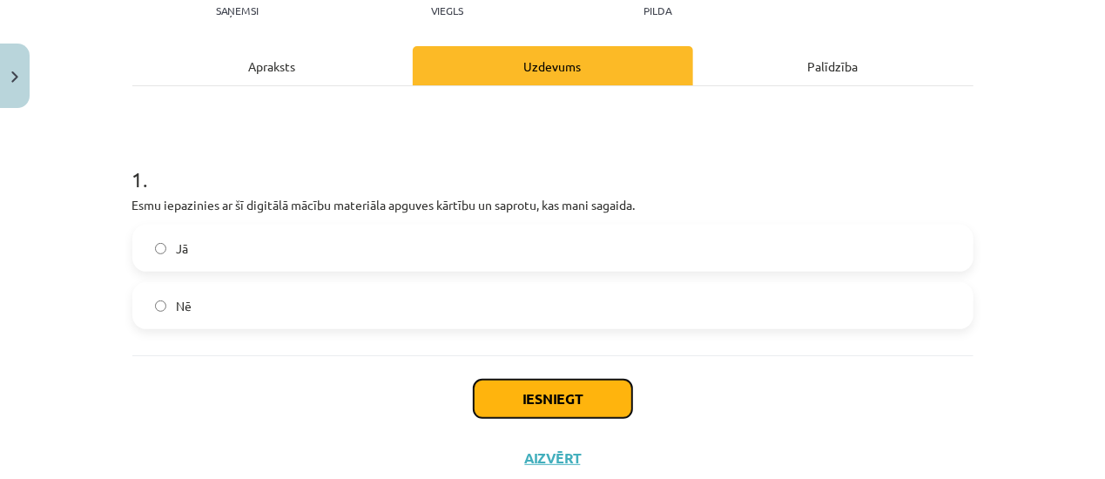
click at [579, 407] on button "Iesniegt" at bounding box center [553, 399] width 159 height 38
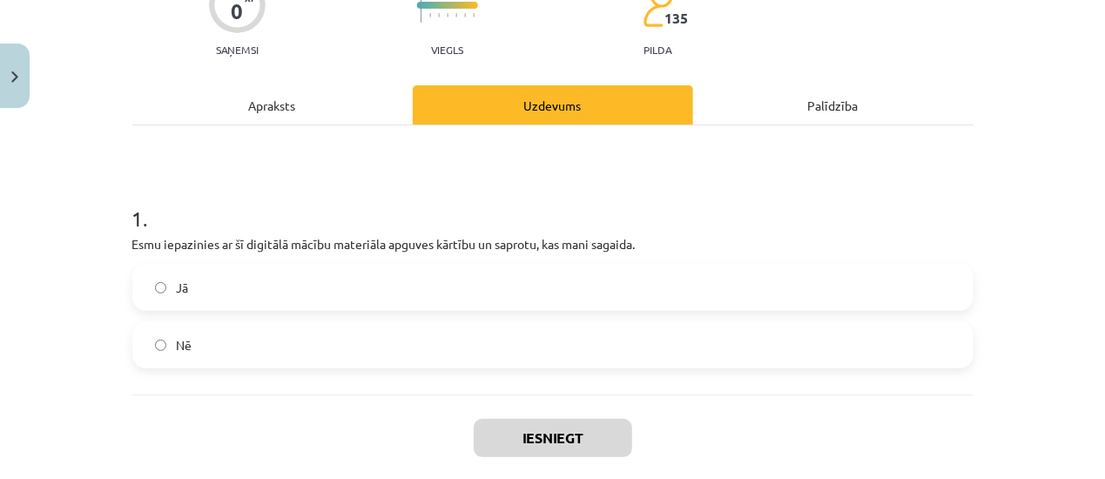
scroll to position [261, 0]
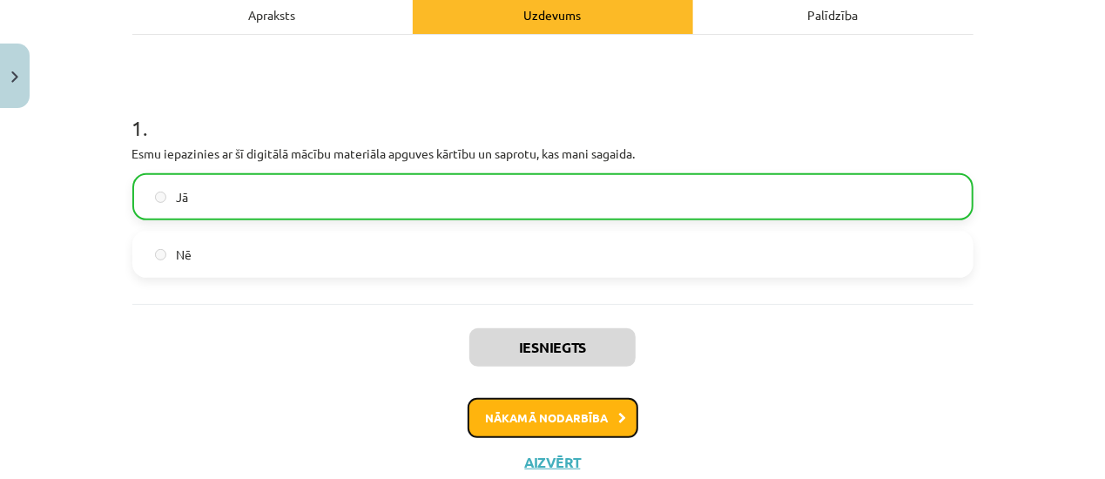
click at [598, 406] on button "Nākamā nodarbība" at bounding box center [553, 418] width 171 height 40
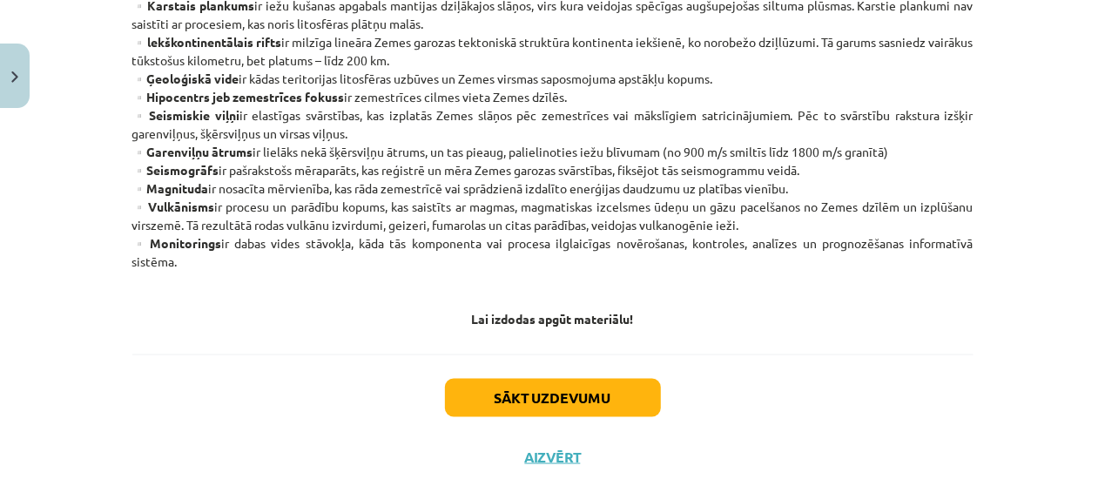
scroll to position [1154, 0]
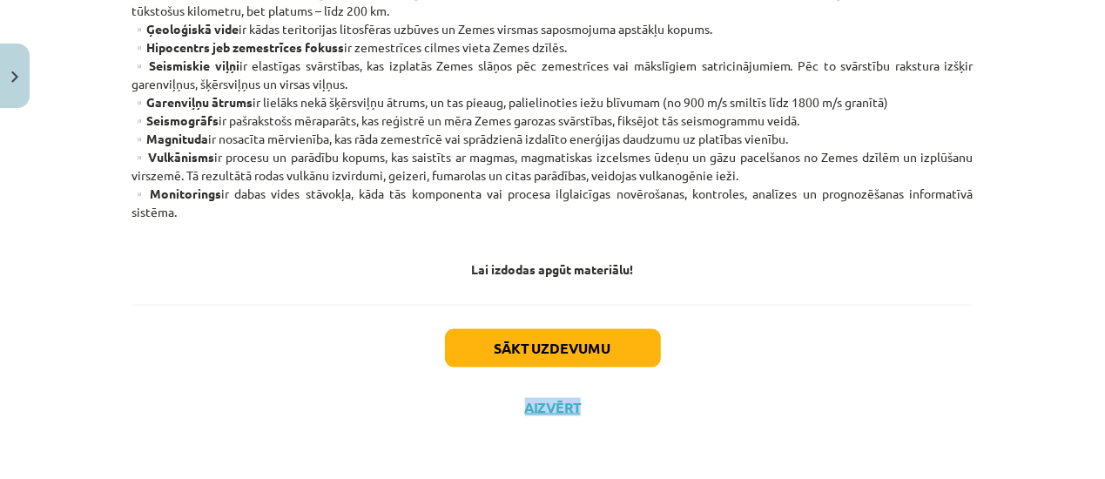
drag, startPoint x: 1086, startPoint y: 373, endPoint x: 1097, endPoint y: 358, distance: 18.1
click at [1097, 358] on div "Mācību tēma: Ģeogrāfijas i - 11. klases 1. ieskaites mācību materiāls #2 Termin…" at bounding box center [552, 239] width 1105 height 479
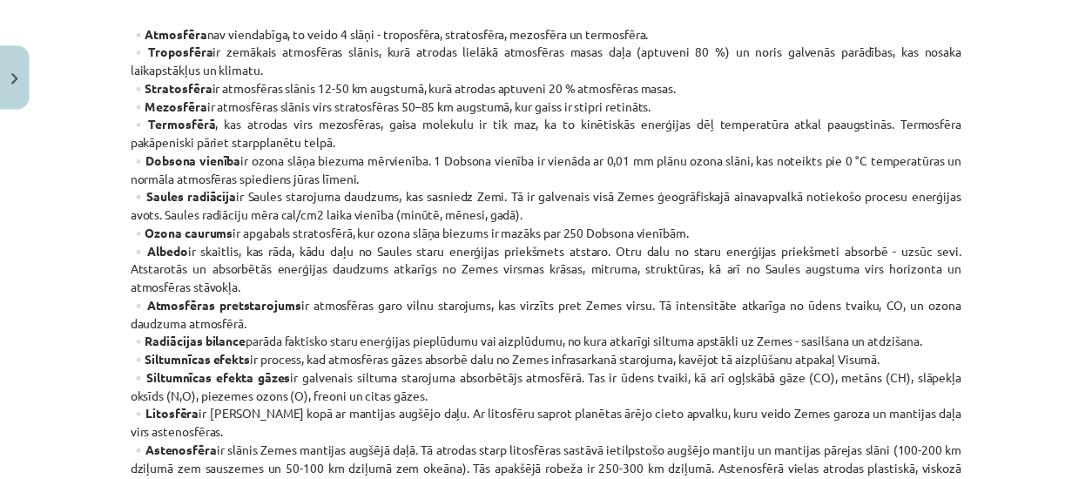
scroll to position [406, 0]
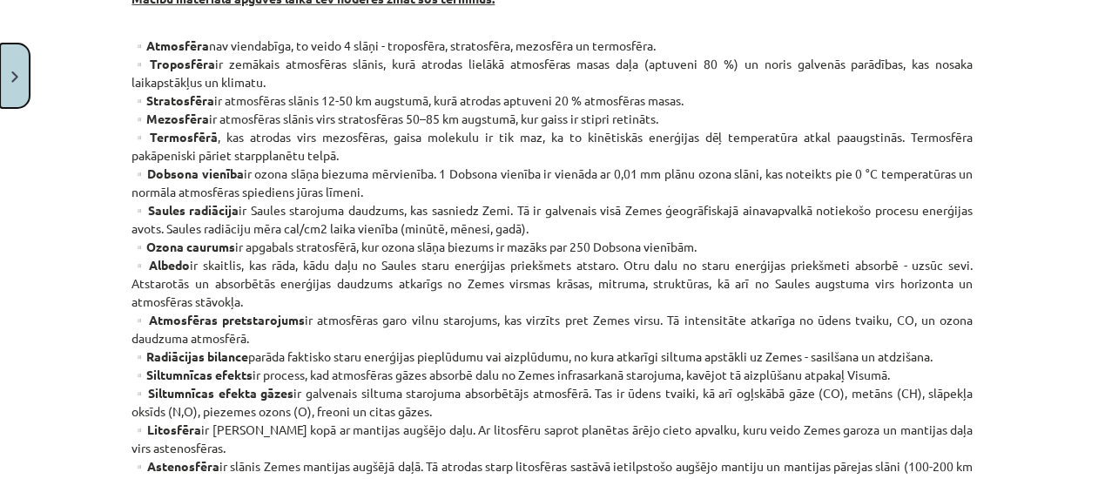
click at [12, 77] on img "Close" at bounding box center [14, 76] width 7 height 11
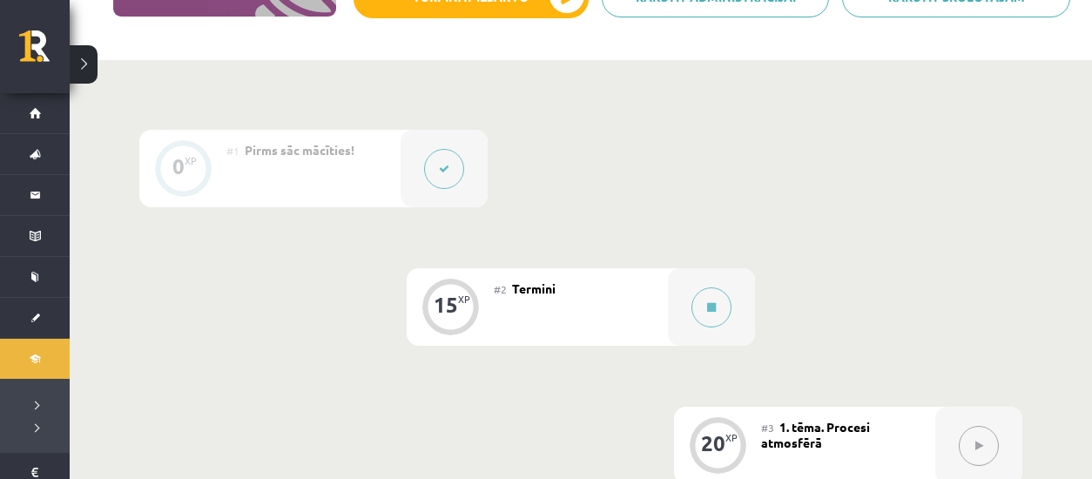
scroll to position [139, 0]
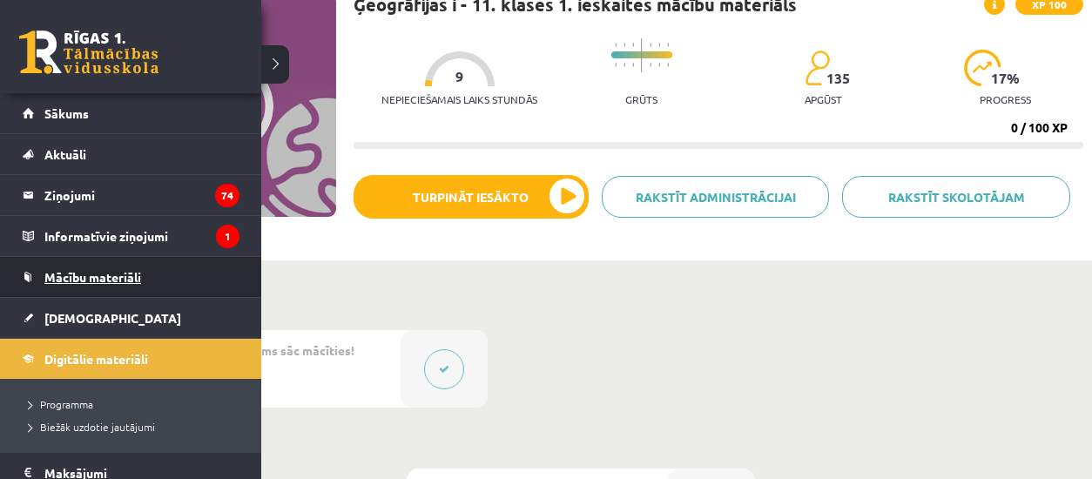
click at [96, 272] on span "Mācību materiāli" at bounding box center [92, 277] width 97 height 16
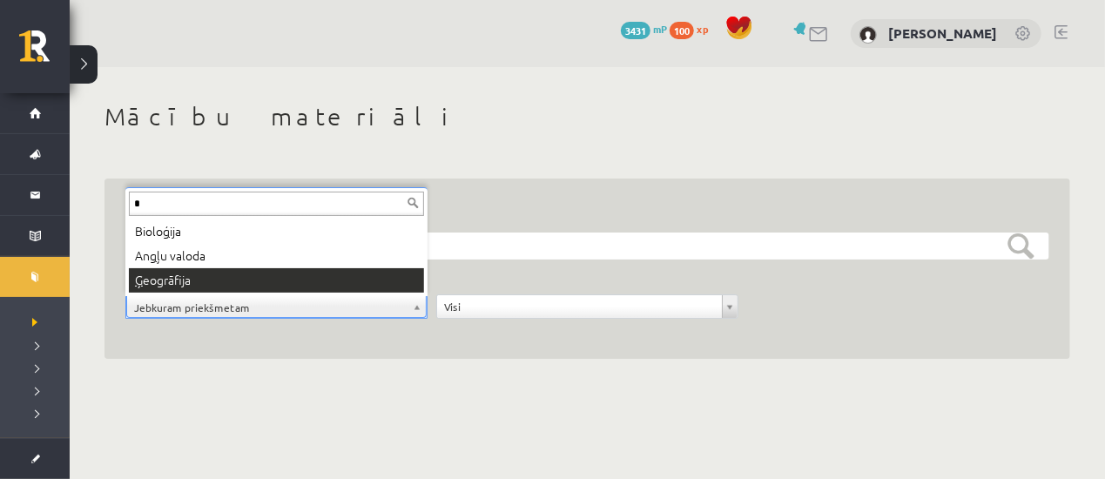
type input "*"
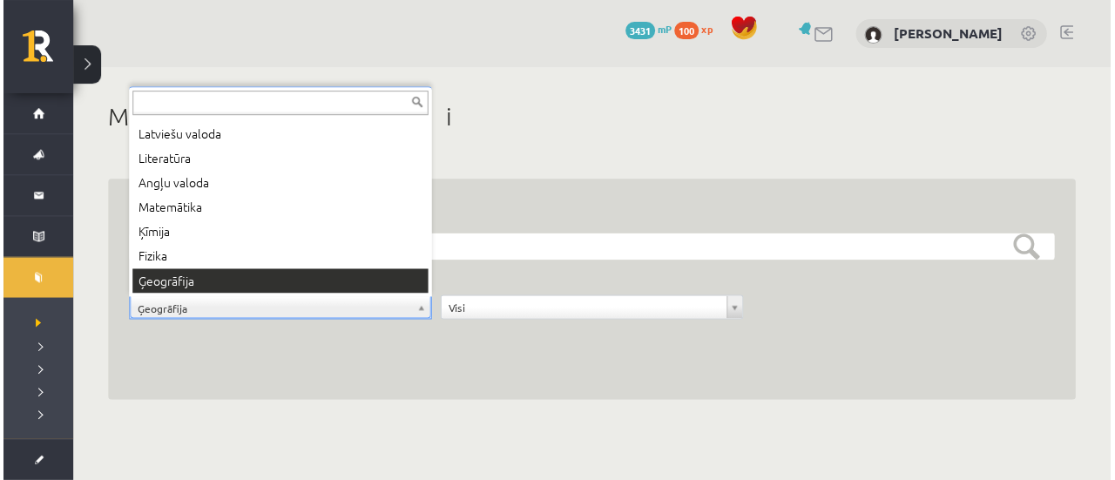
scroll to position [70, 0]
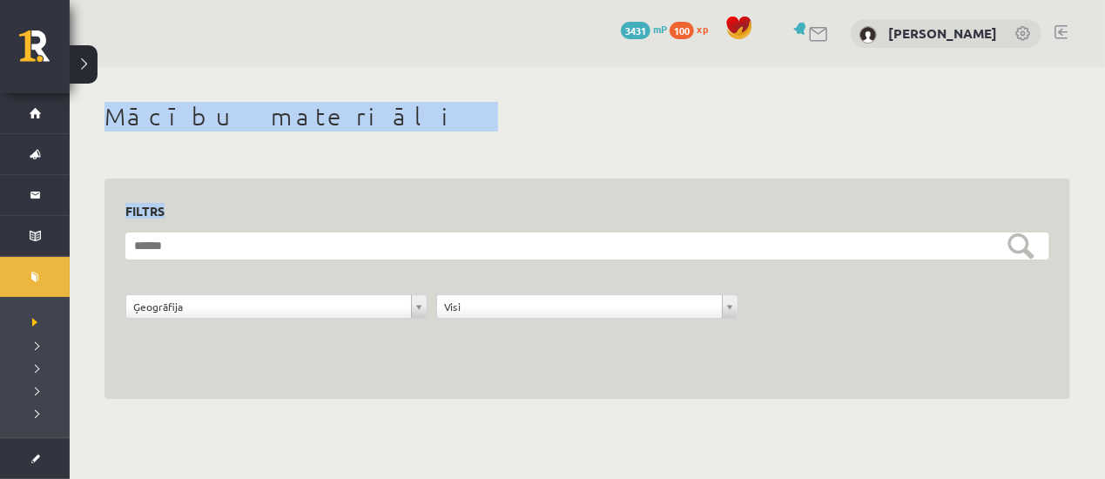
drag, startPoint x: 714, startPoint y: 202, endPoint x: 1042, endPoint y: -95, distance: 442.1
click at [1042, 0] on html "0 Dāvanas 3431 mP 100 xp [PERSON_NAME] Sākums Aktuāli Kā mācīties [PERSON_NAME]…" at bounding box center [552, 239] width 1105 height 479
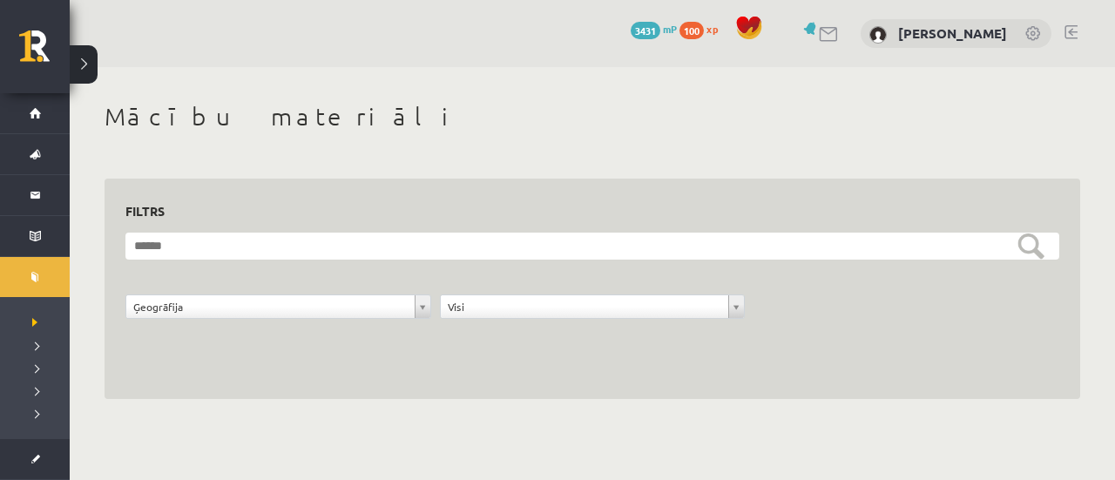
click at [1064, 295] on div "**********" at bounding box center [593, 289] width 976 height 221
drag, startPoint x: 902, startPoint y: 387, endPoint x: 876, endPoint y: 297, distance: 93.2
click at [876, 297] on div "**********" at bounding box center [593, 289] width 976 height 221
drag, startPoint x: 1114, startPoint y: 217, endPoint x: 1114, endPoint y: 203, distance: 13.9
click at [1104, 203] on div "**********" at bounding box center [592, 250] width 1045 height 367
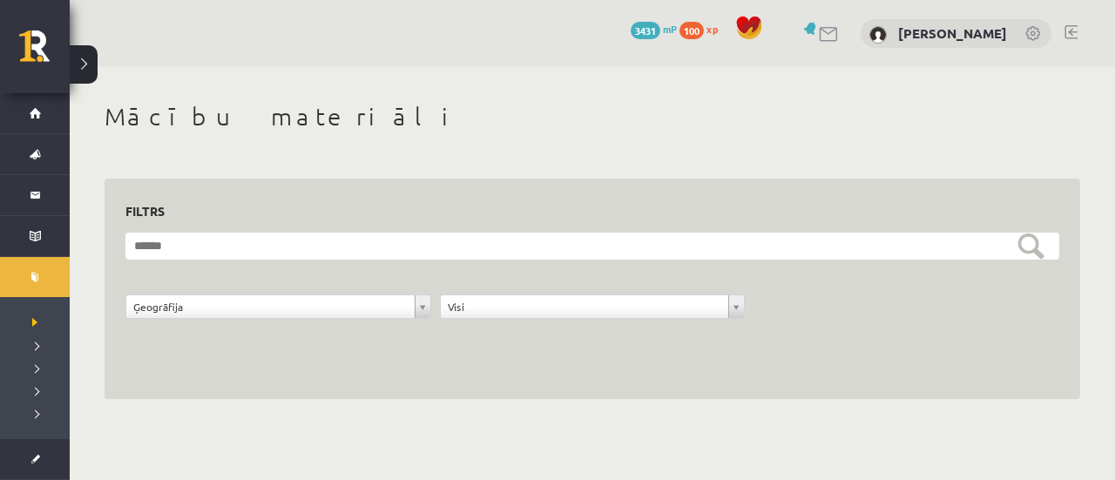
click at [73, 65] on button at bounding box center [84, 64] width 28 height 38
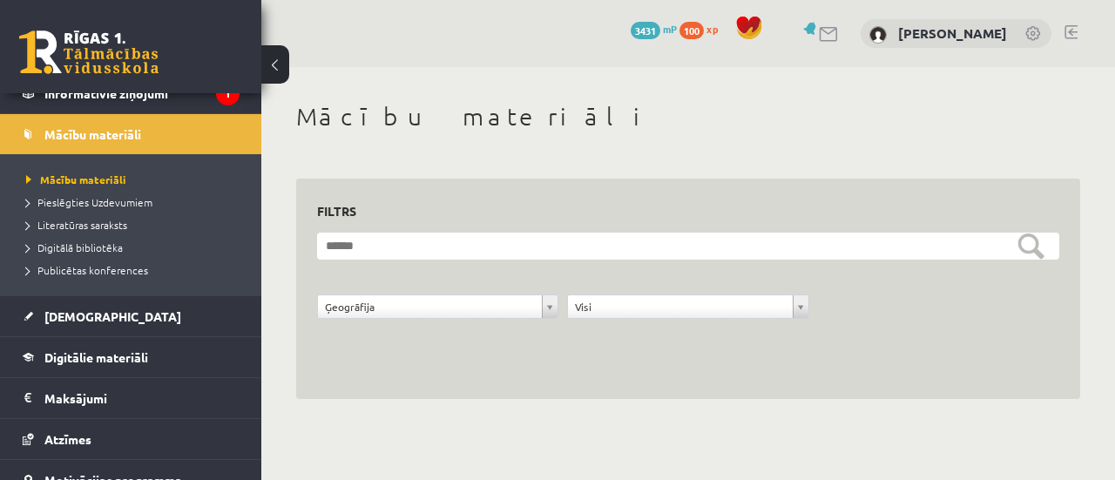
scroll to position [167, 0]
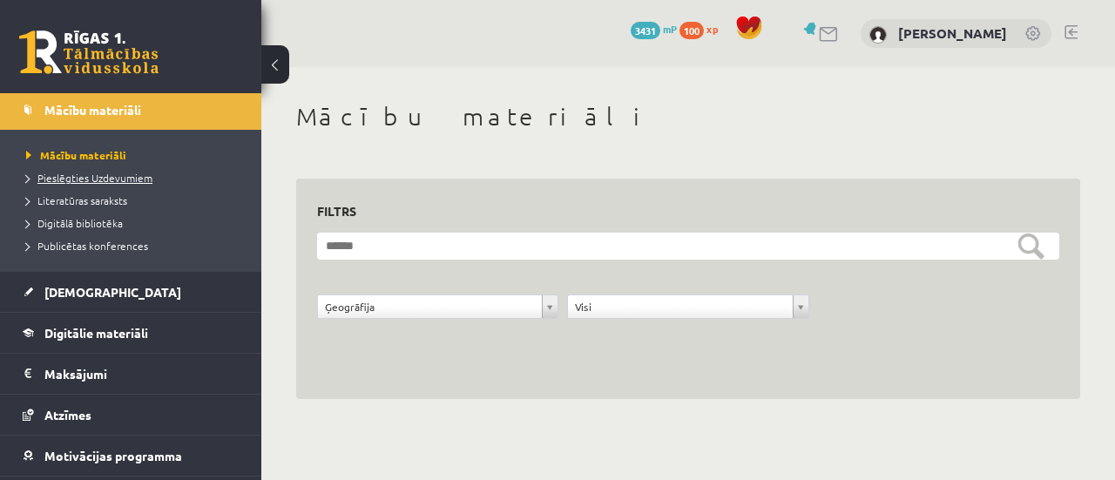
click at [80, 172] on span "Pieslēgties Uzdevumiem" at bounding box center [89, 178] width 126 height 14
drag, startPoint x: 1092, startPoint y: 98, endPoint x: 1066, endPoint y: 64, distance: 42.9
click at [1066, 64] on div "**********" at bounding box center [688, 217] width 854 height 434
click at [1039, 151] on div "**********" at bounding box center [688, 250] width 854 height 367
click at [125, 149] on link "Mācību materiāli" at bounding box center [135, 155] width 218 height 16
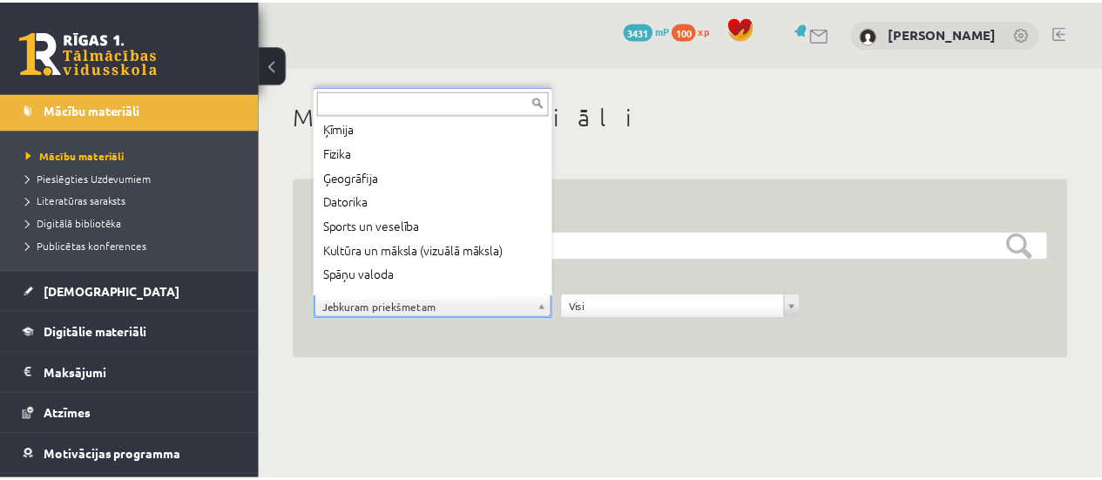
scroll to position [151, 0]
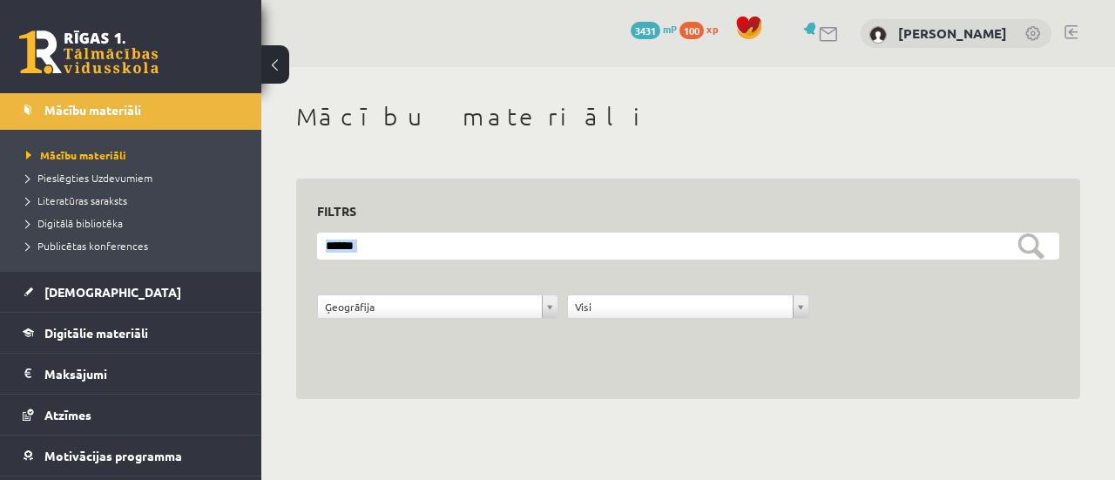
drag, startPoint x: 1114, startPoint y: 336, endPoint x: 1114, endPoint y: 179, distance: 156.8
click at [1104, 179] on div "**********" at bounding box center [688, 250] width 854 height 367
drag, startPoint x: 1114, startPoint y: 49, endPoint x: 1076, endPoint y: -86, distance: 140.3
click at [1076, 0] on html "0 Dāvanas 3431 mP 100 xp [PERSON_NAME] Sākums Aktuāli Kā mācīties [PERSON_NAME]…" at bounding box center [557, 240] width 1115 height 480
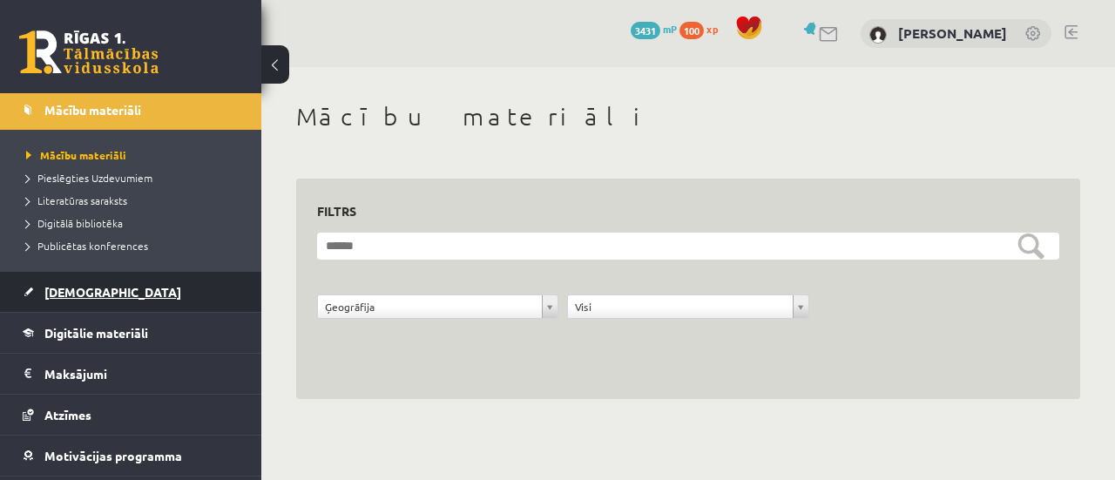
click at [80, 275] on link "[DEMOGRAPHIC_DATA]" at bounding box center [131, 292] width 217 height 40
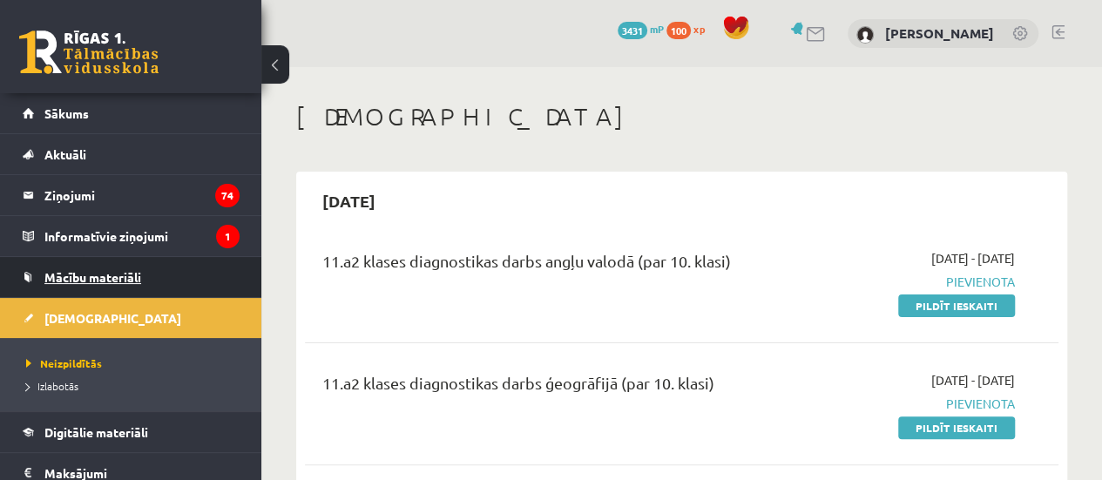
click at [133, 269] on span "Mācību materiāli" at bounding box center [92, 277] width 97 height 16
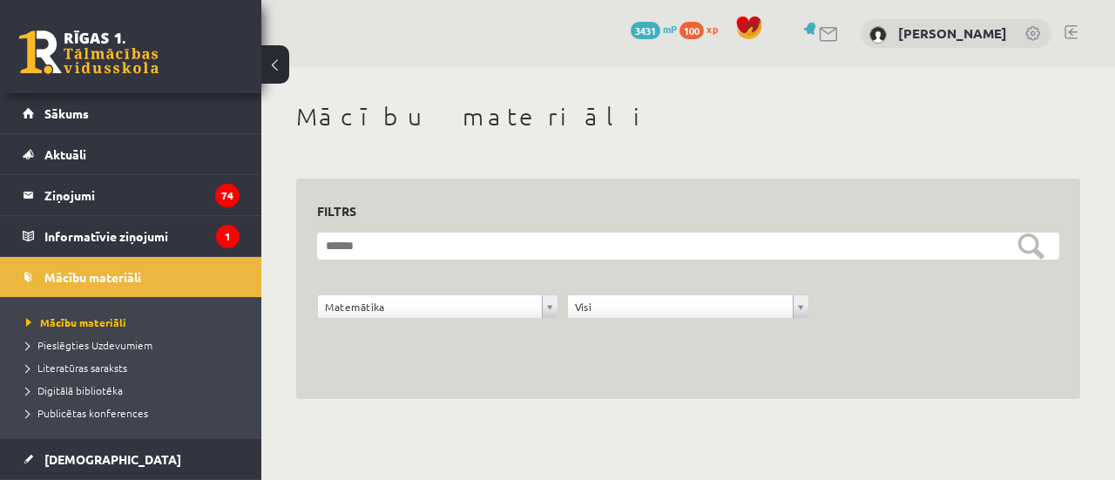
drag, startPoint x: 902, startPoint y: 449, endPoint x: 875, endPoint y: 432, distance: 32.1
click at [875, 432] on body "0 Dāvanas 3431 mP 100 xp [PERSON_NAME] Sākums Aktuāli Kā mācīties [PERSON_NAME]…" at bounding box center [557, 240] width 1115 height 480
click at [875, 432] on div "**********" at bounding box center [688, 250] width 854 height 367
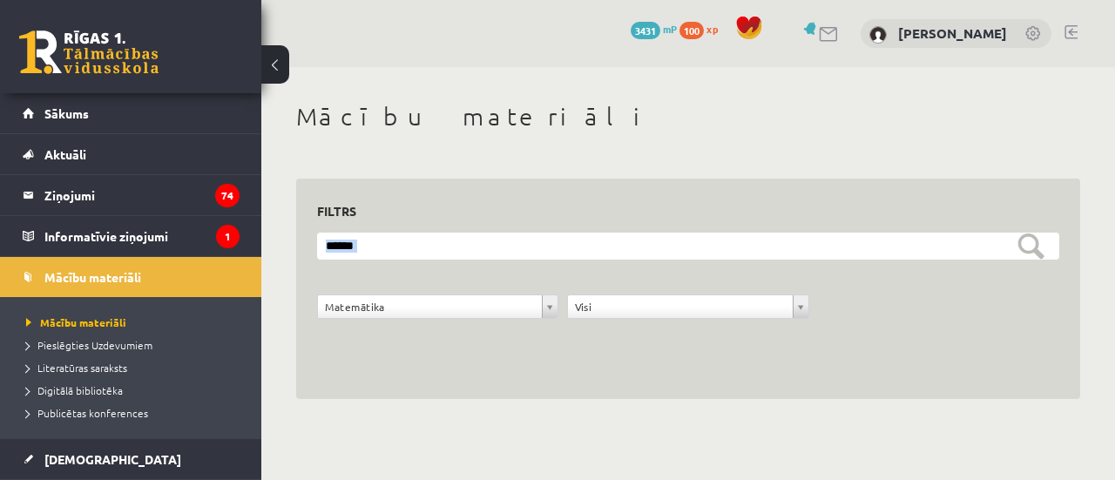
drag, startPoint x: 875, startPoint y: 432, endPoint x: 954, endPoint y: 233, distance: 214.3
click at [954, 233] on div "**********" at bounding box center [688, 250] width 854 height 367
click at [904, 334] on div "**********" at bounding box center [688, 316] width 751 height 44
drag, startPoint x: 861, startPoint y: 339, endPoint x: 985, endPoint y: 372, distance: 128.9
click at [985, 372] on div "**********" at bounding box center [688, 289] width 784 height 221
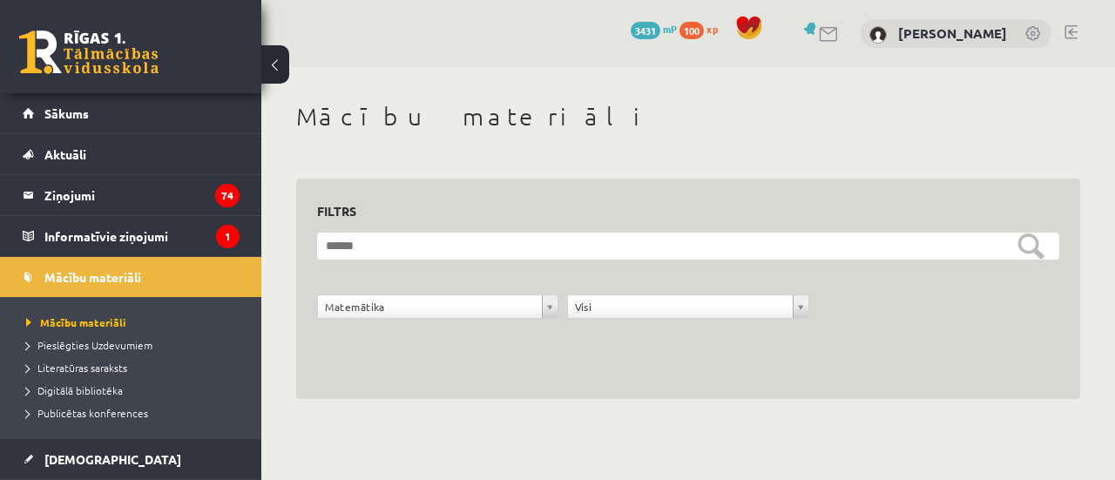
drag, startPoint x: 985, startPoint y: 372, endPoint x: 909, endPoint y: 405, distance: 82.7
click at [909, 405] on div "**********" at bounding box center [688, 250] width 854 height 367
click at [106, 368] on span "Literatūras saraksts" at bounding box center [76, 368] width 101 height 14
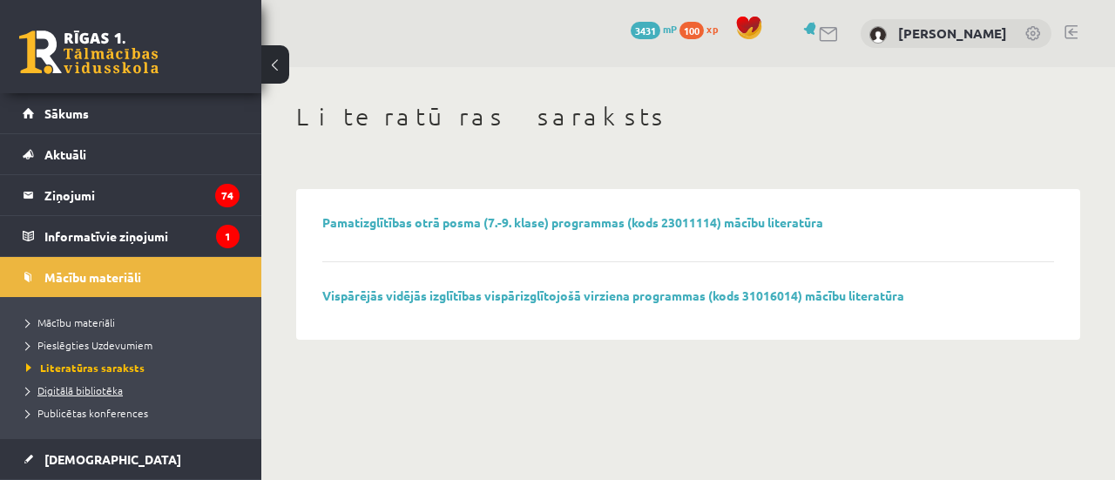
click at [99, 391] on span "Digitālā bibliotēka" at bounding box center [74, 390] width 97 height 14
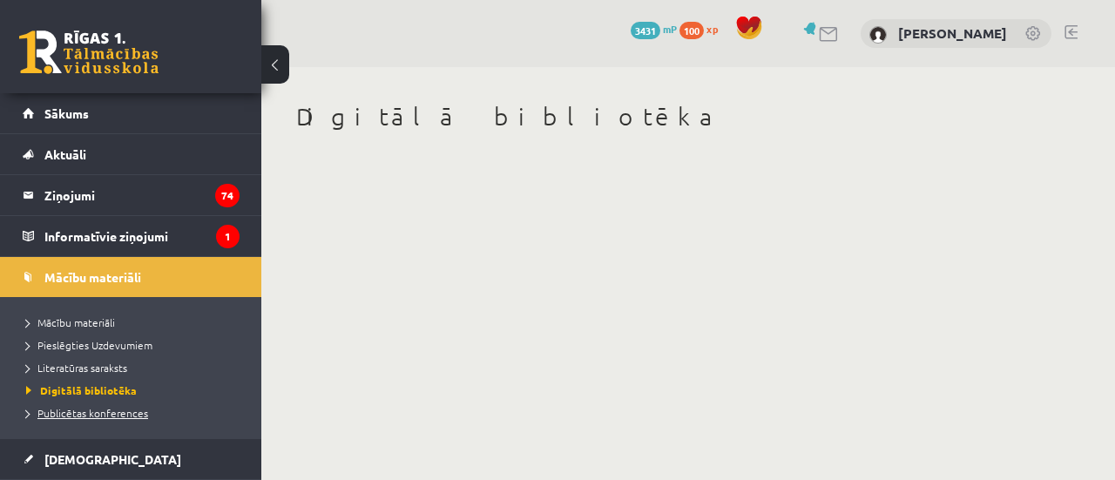
click at [101, 408] on span "Publicētas konferences" at bounding box center [87, 413] width 122 height 14
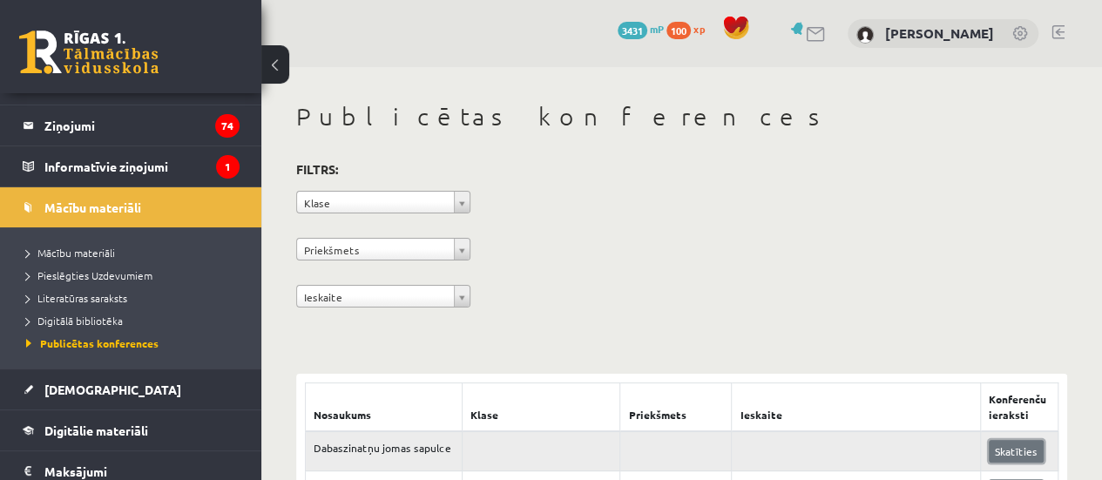
click at [1023, 456] on link "Skatīties" at bounding box center [1016, 451] width 55 height 23
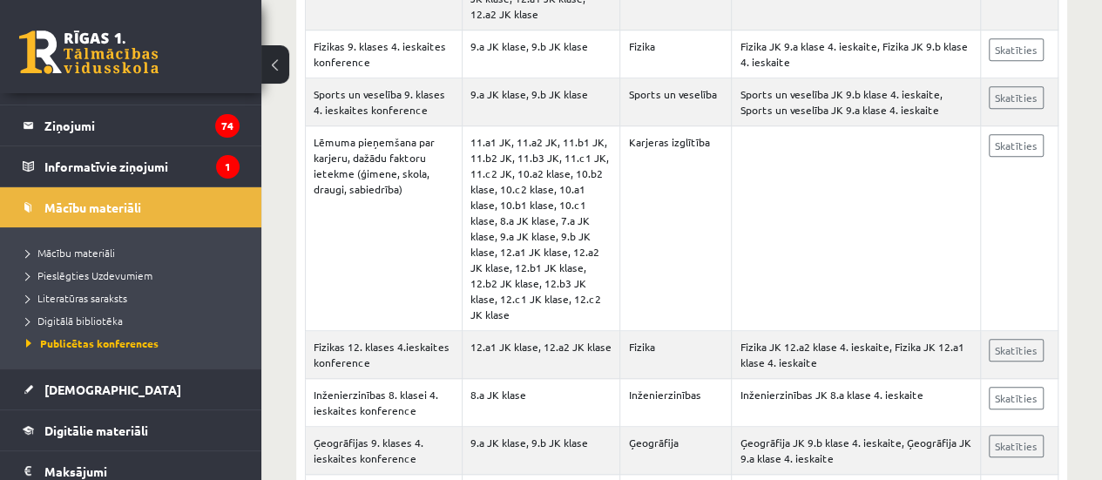
scroll to position [505, 0]
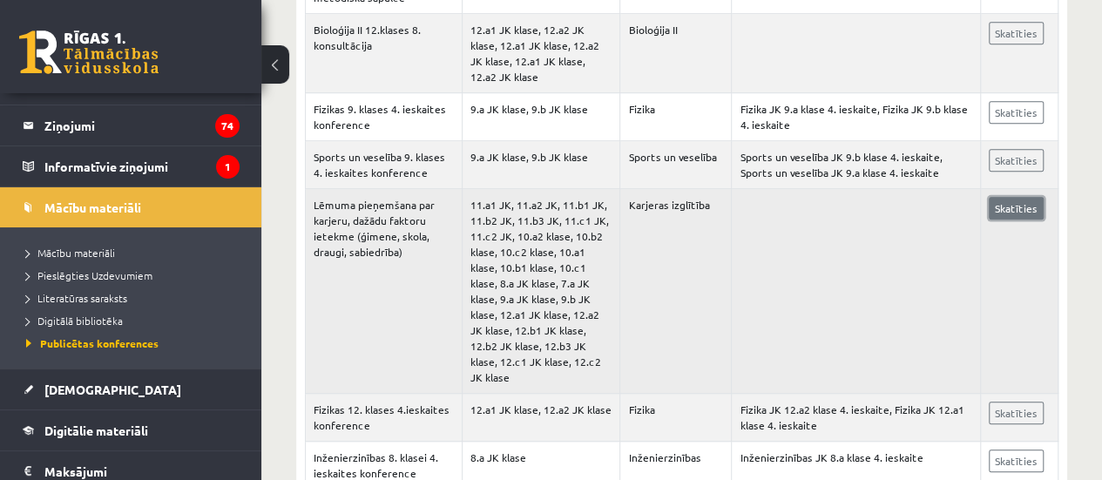
click at [998, 208] on link "Skatīties" at bounding box center [1016, 208] width 55 height 23
